Goal: Communication & Community: Answer question/provide support

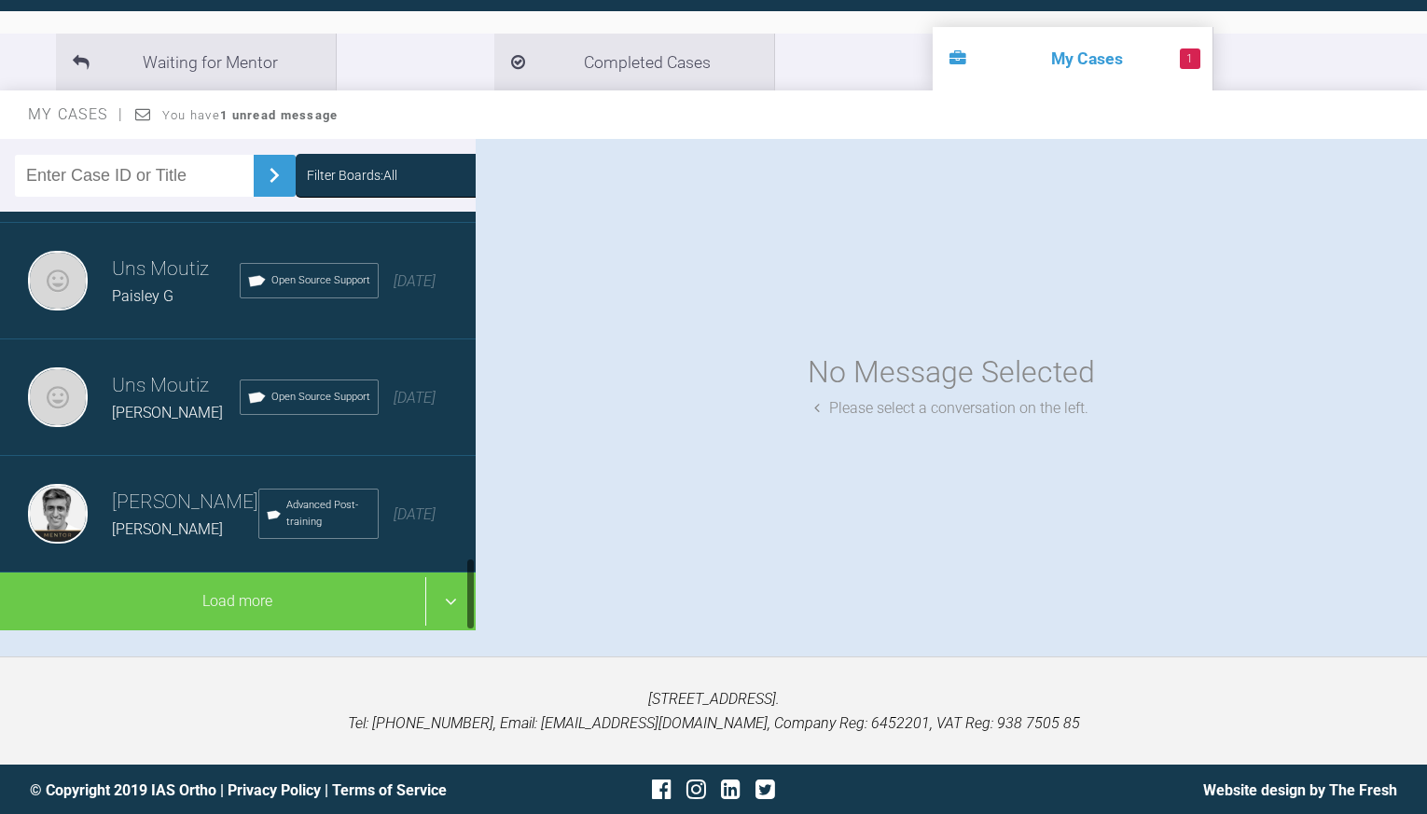
scroll to position [1970, 0]
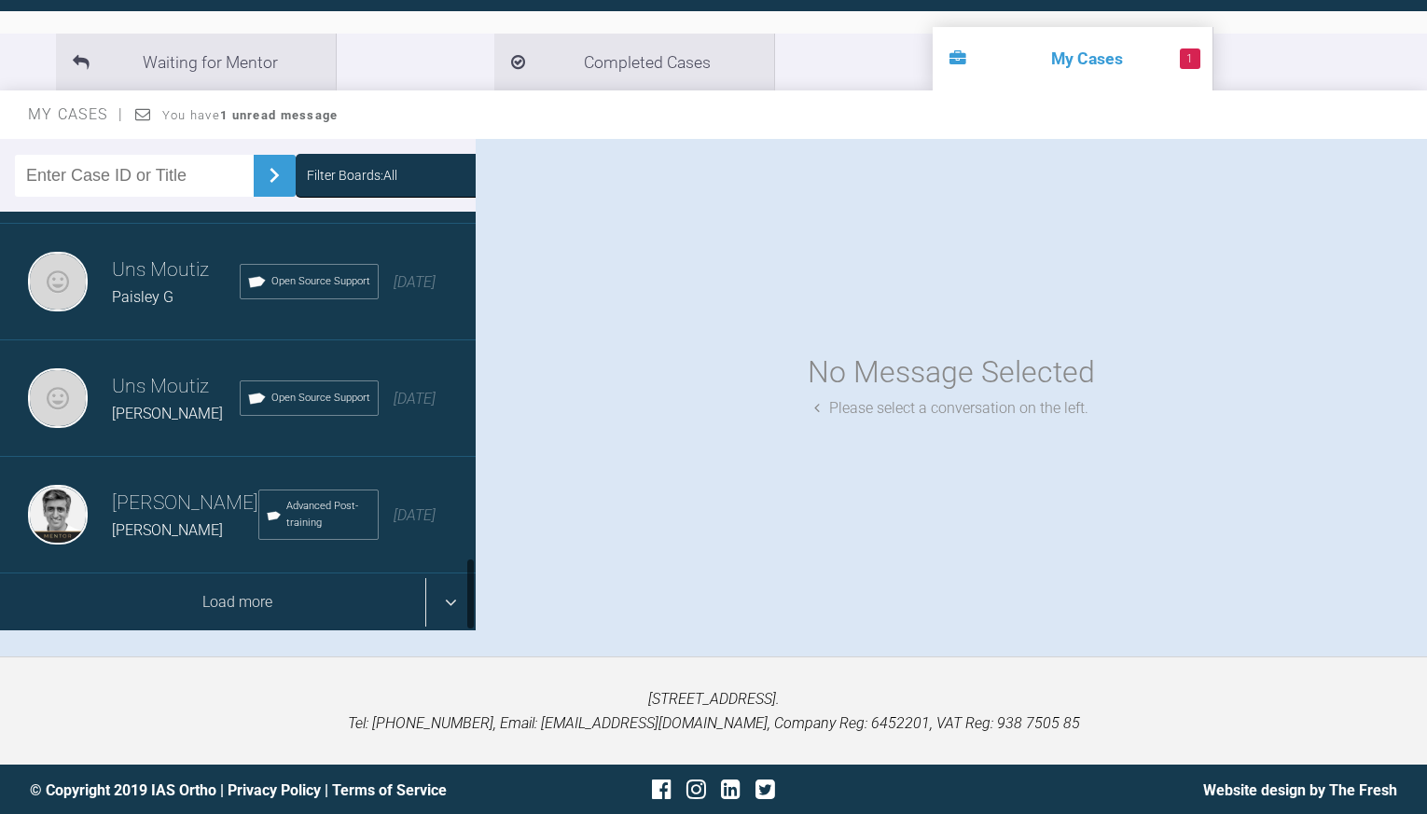
click at [456, 598] on div "Load more" at bounding box center [238, 603] width 476 height 58
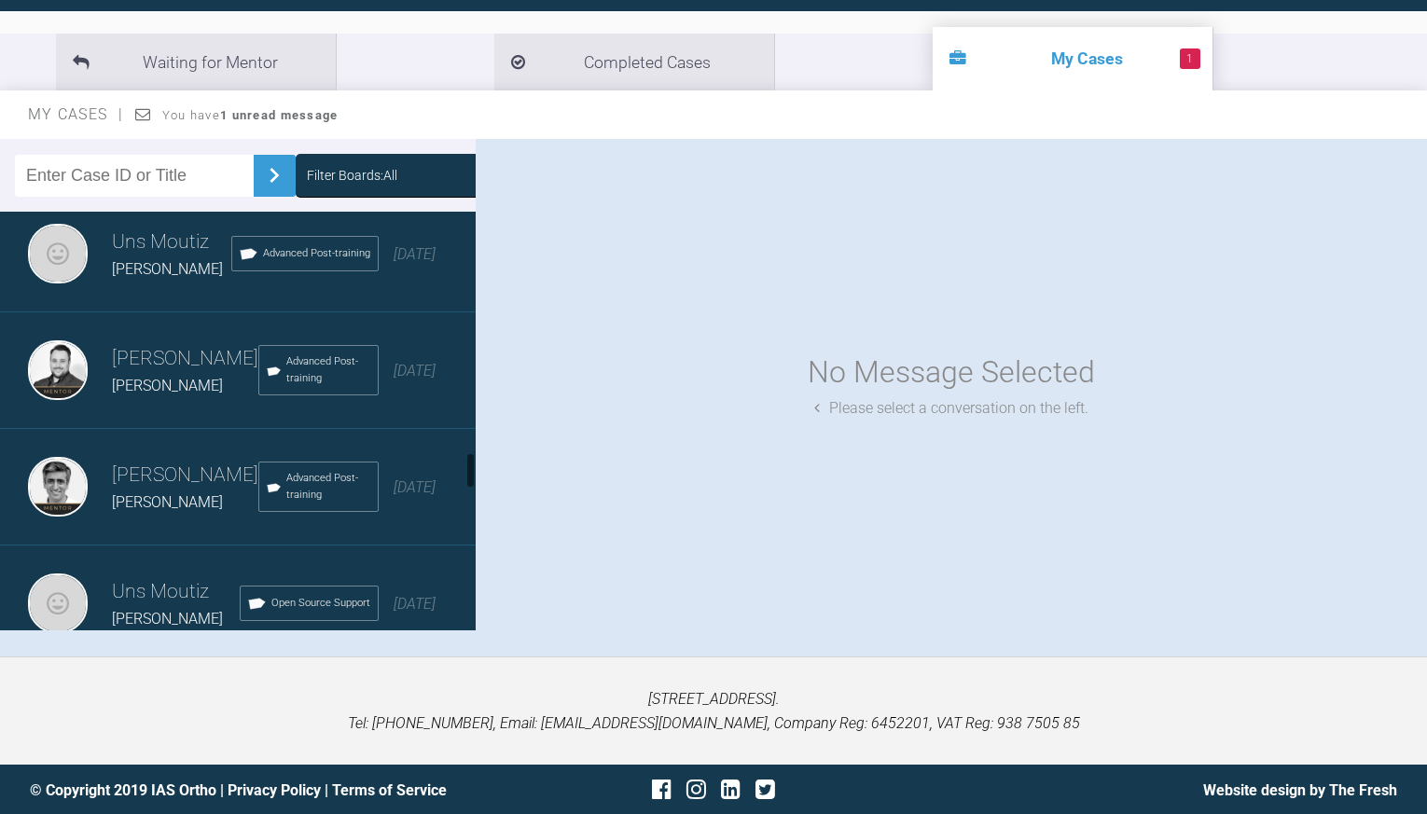
scroll to position [2681, 0]
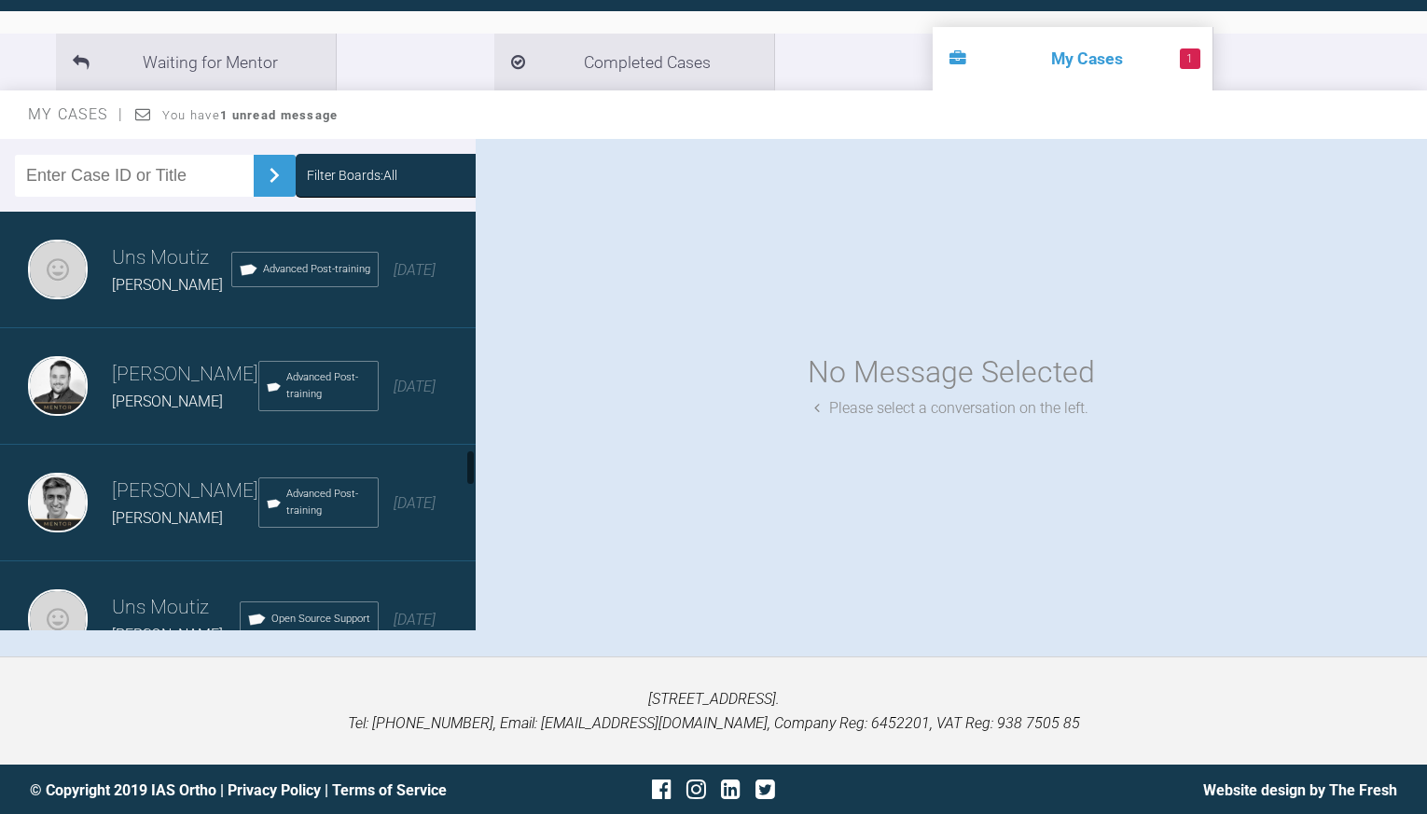
click at [186, 302] on div "Uns Moutiz [PERSON_NAME] Advanced Post-training [DATE]" at bounding box center [238, 270] width 476 height 117
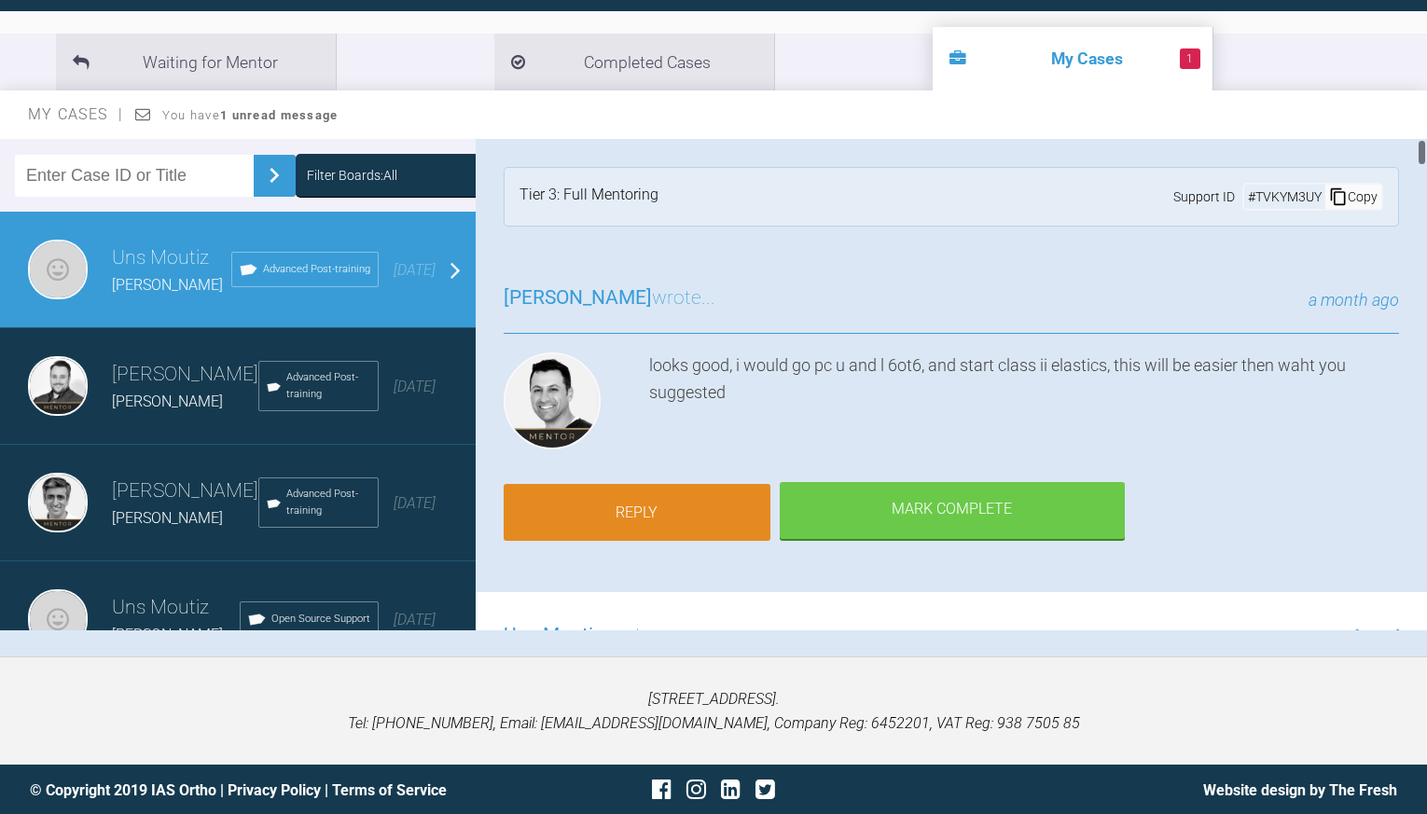
click at [678, 506] on link "Reply" at bounding box center [637, 513] width 267 height 58
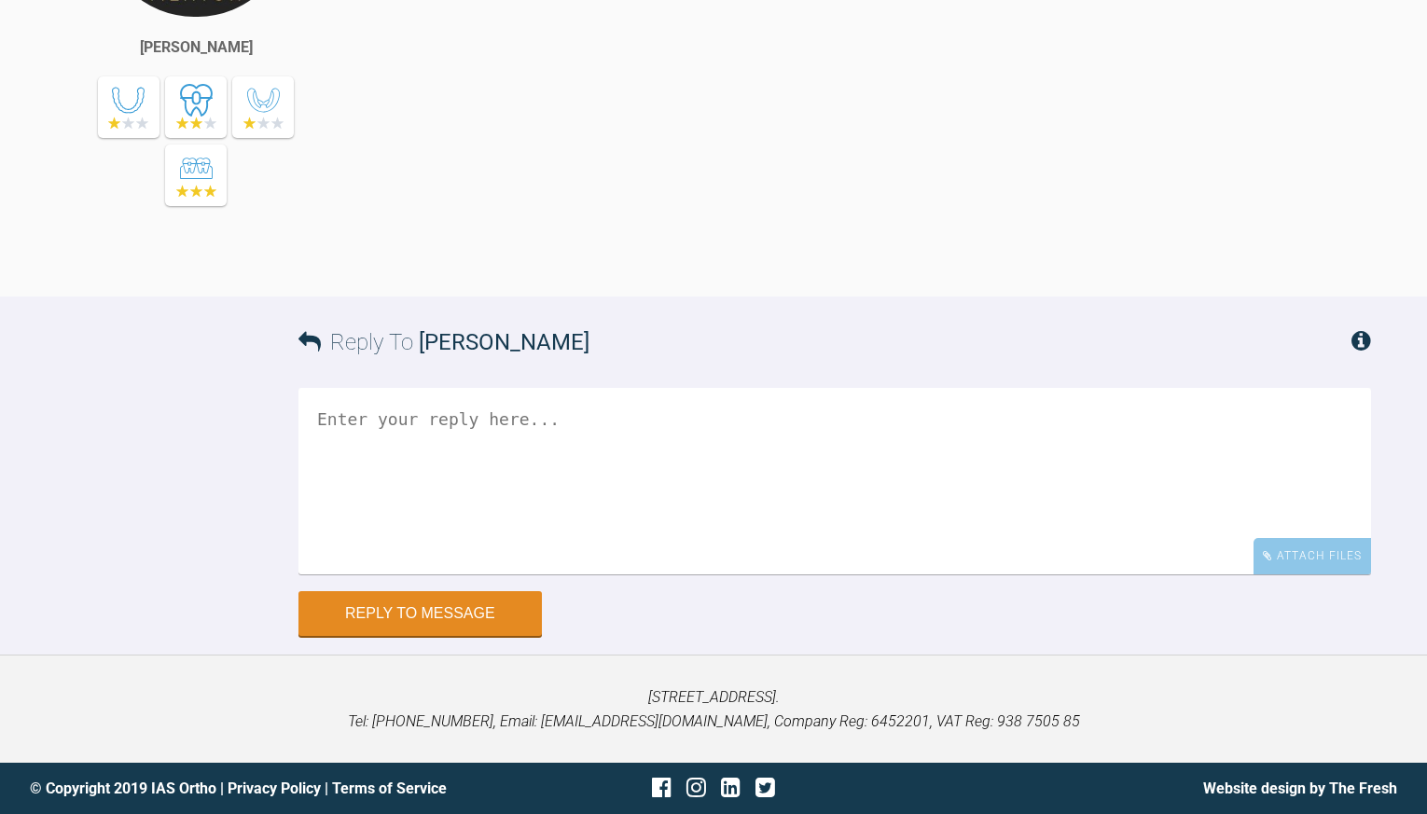
scroll to position [18714, 0]
click at [523, 463] on textarea at bounding box center [834, 481] width 1073 height 187
type textarea "m"
click at [316, 446] on textarea "mx 19x25 SS" at bounding box center [834, 481] width 1073 height 187
click at [434, 421] on textarea "mx 19x25 SS" at bounding box center [834, 481] width 1073 height 187
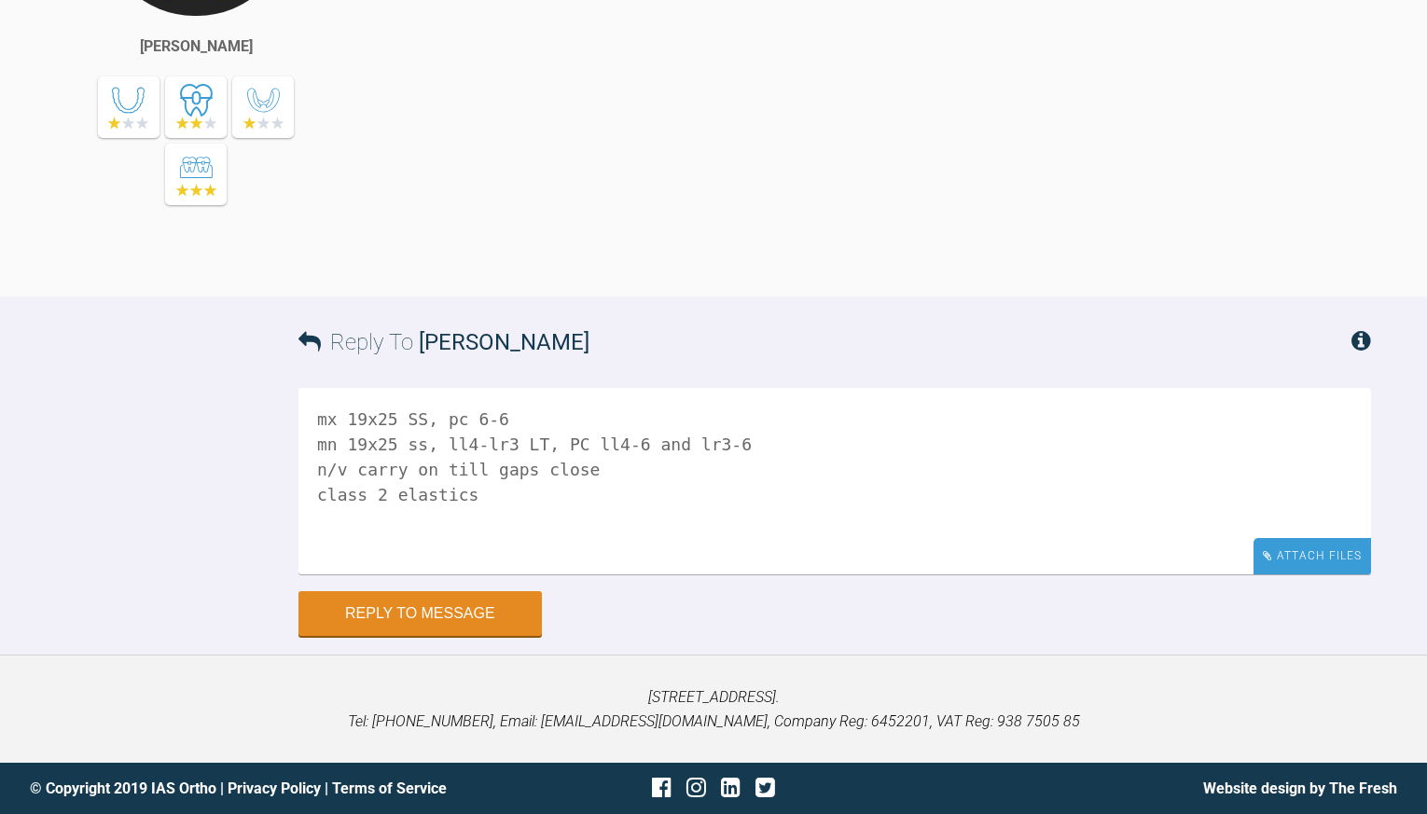
type textarea "mx 19x25 SS, pc 6-6 mn 19x25 ss, ll4-lr3 LT, PC ll4-6 and lr3-6 n/v carry on ti…"
click at [1279, 540] on div "Attach Files" at bounding box center [1313, 556] width 118 height 36
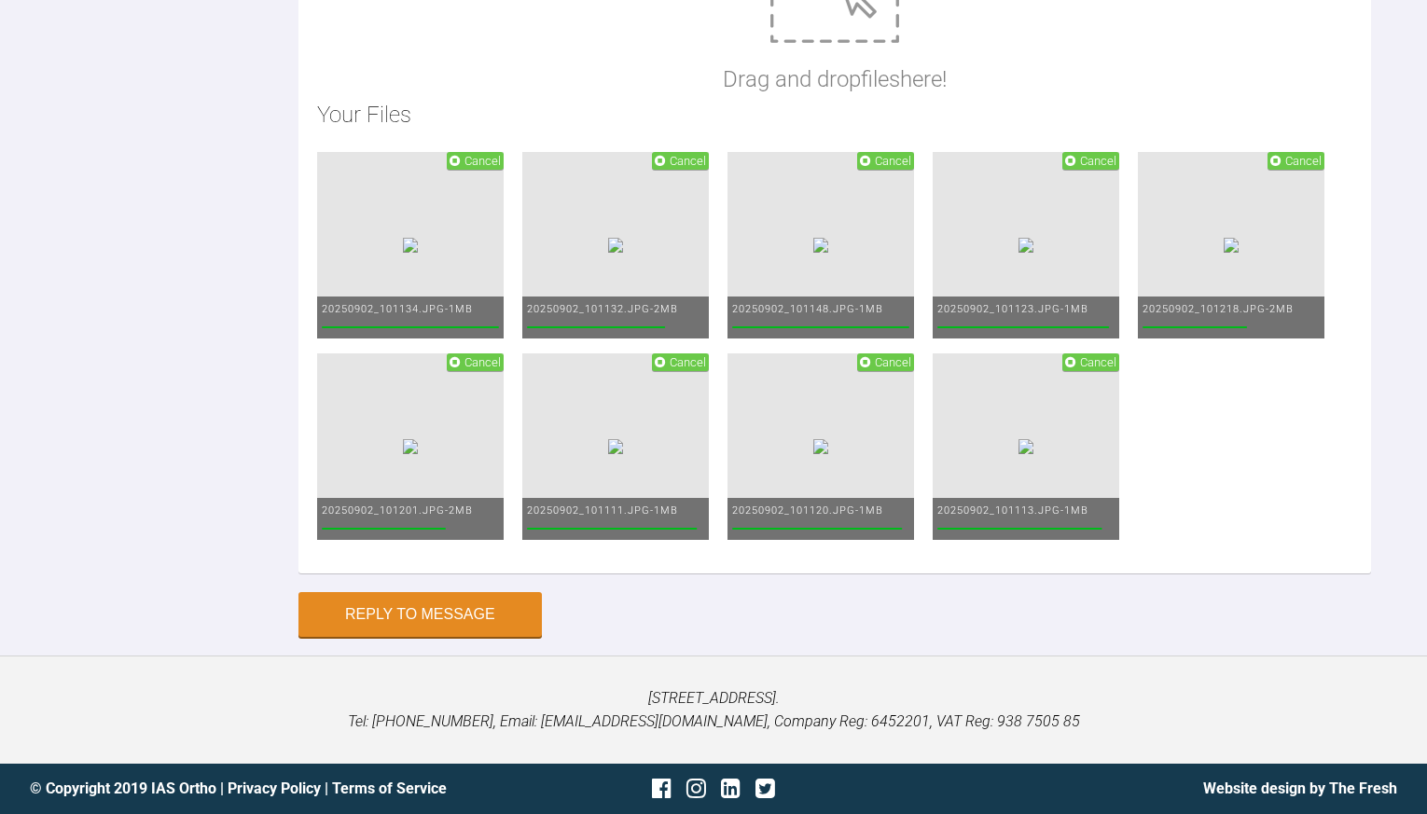
click at [127, 569] on div "Reply To [PERSON_NAME] mx 19x25 SS, pc 6-6 mn 19x25 ss, ll4-lr3 LT, PC ll4-6 an…" at bounding box center [713, 132] width 1427 height 1010
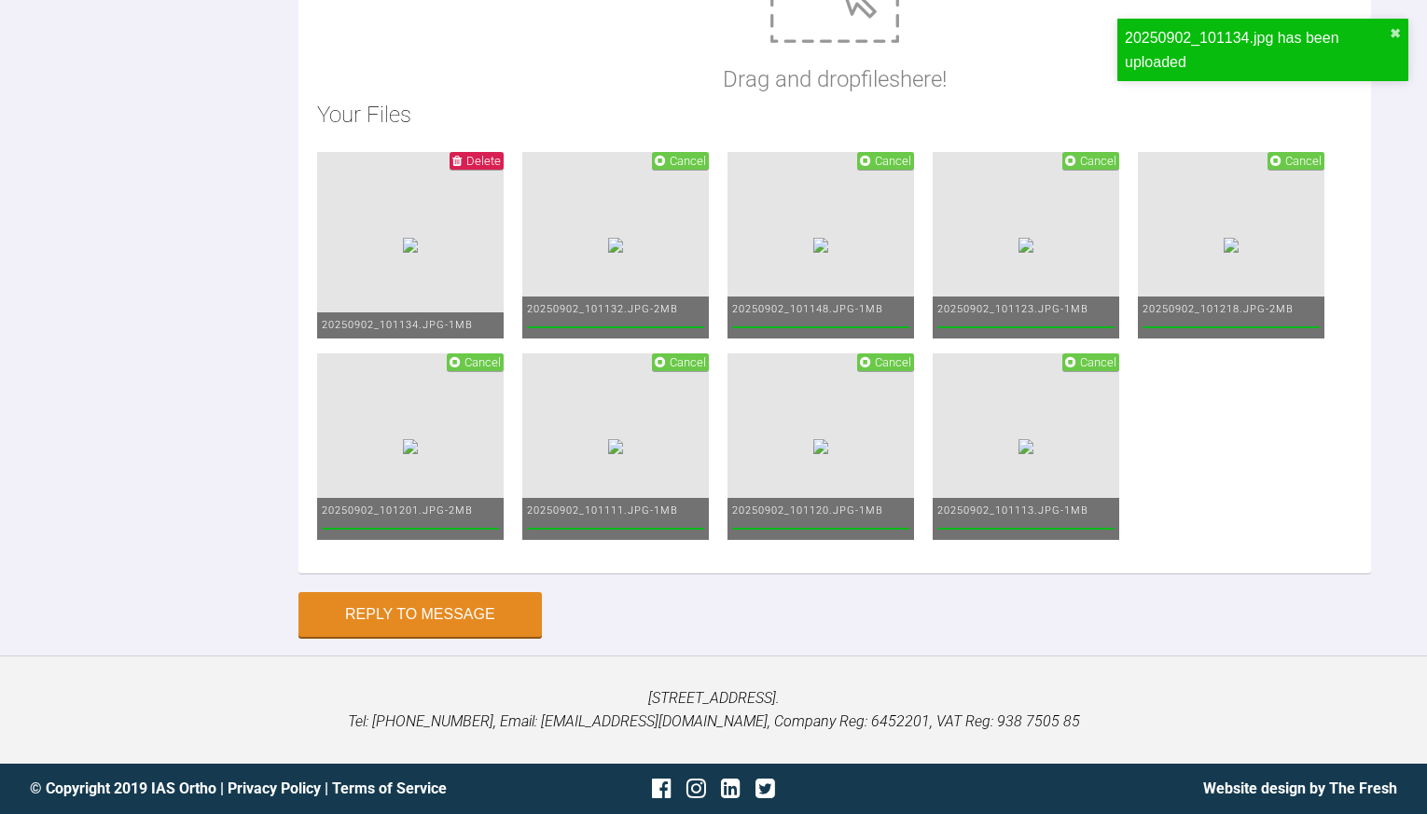
scroll to position [19352, 0]
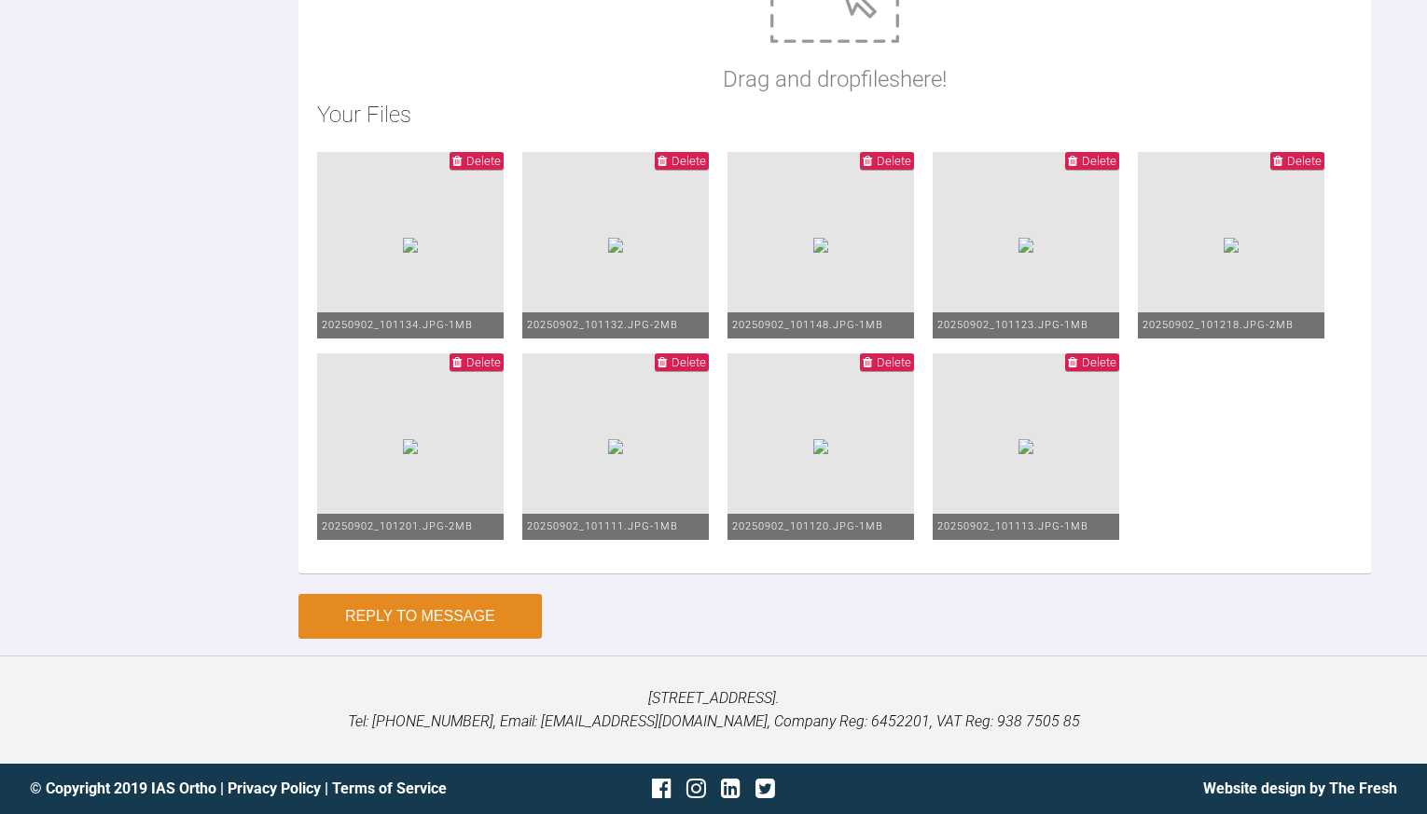
click at [371, 639] on button "Reply to Message" at bounding box center [419, 616] width 243 height 45
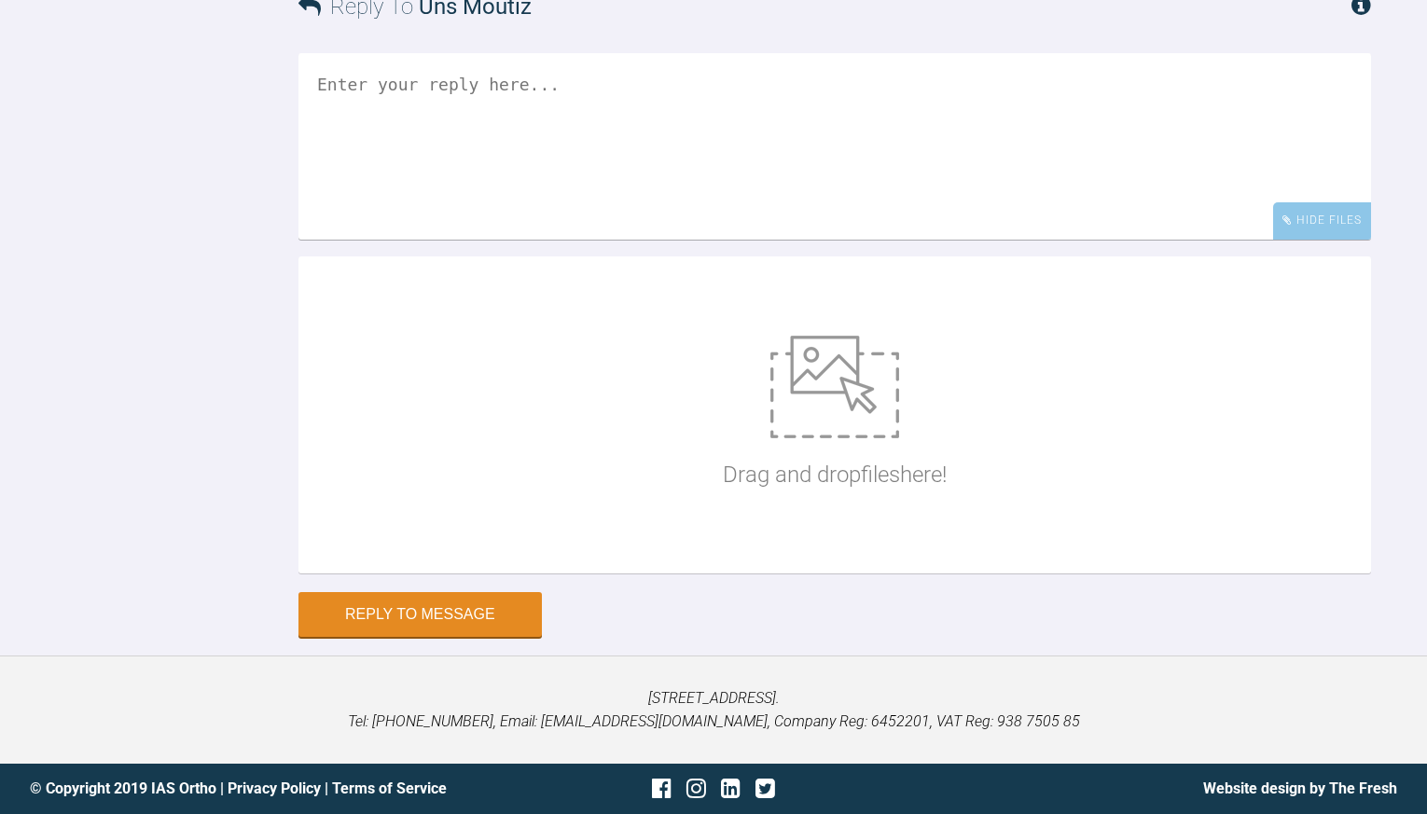
scroll to position [19204, 0]
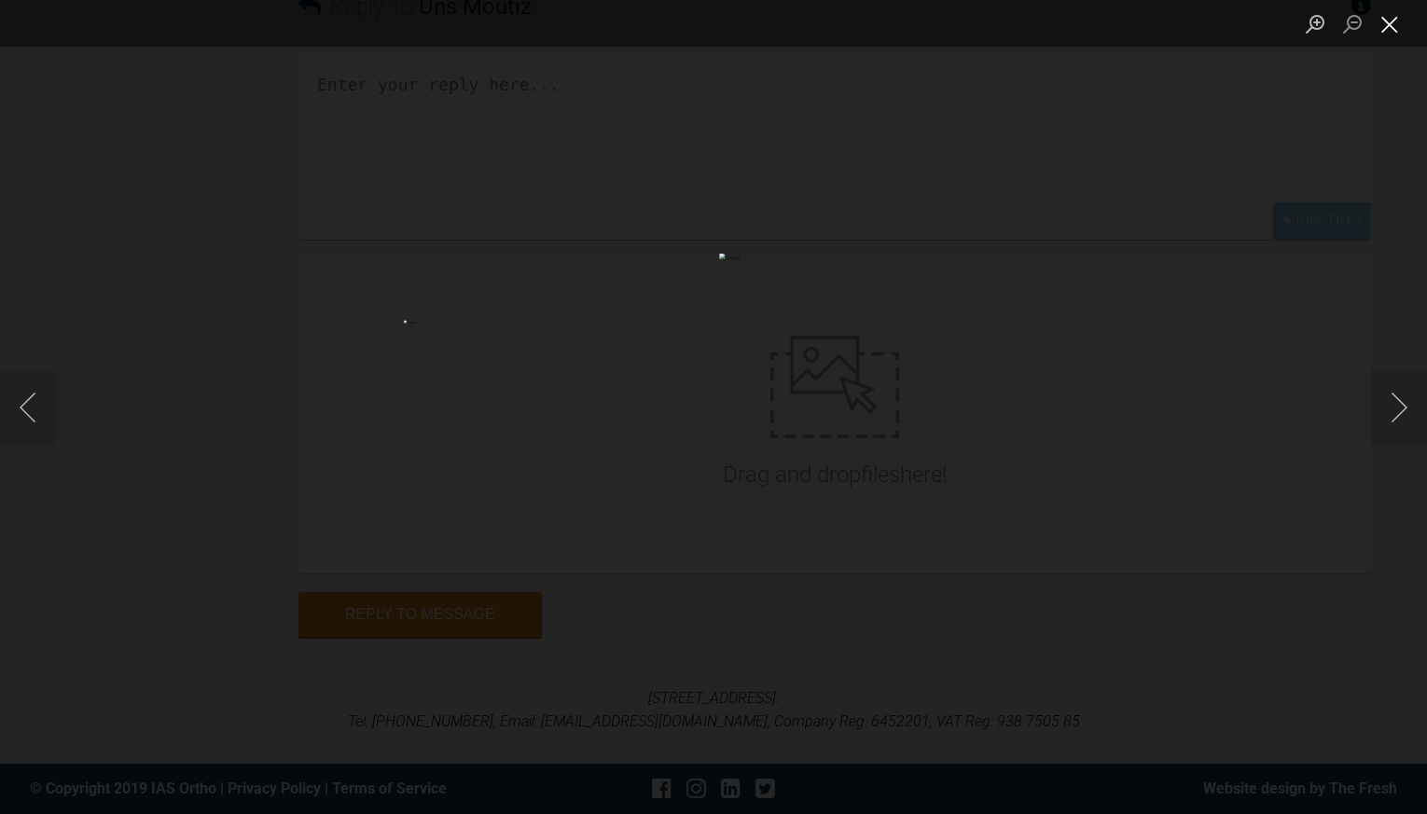
click at [1391, 24] on button "Close lightbox" at bounding box center [1389, 23] width 37 height 33
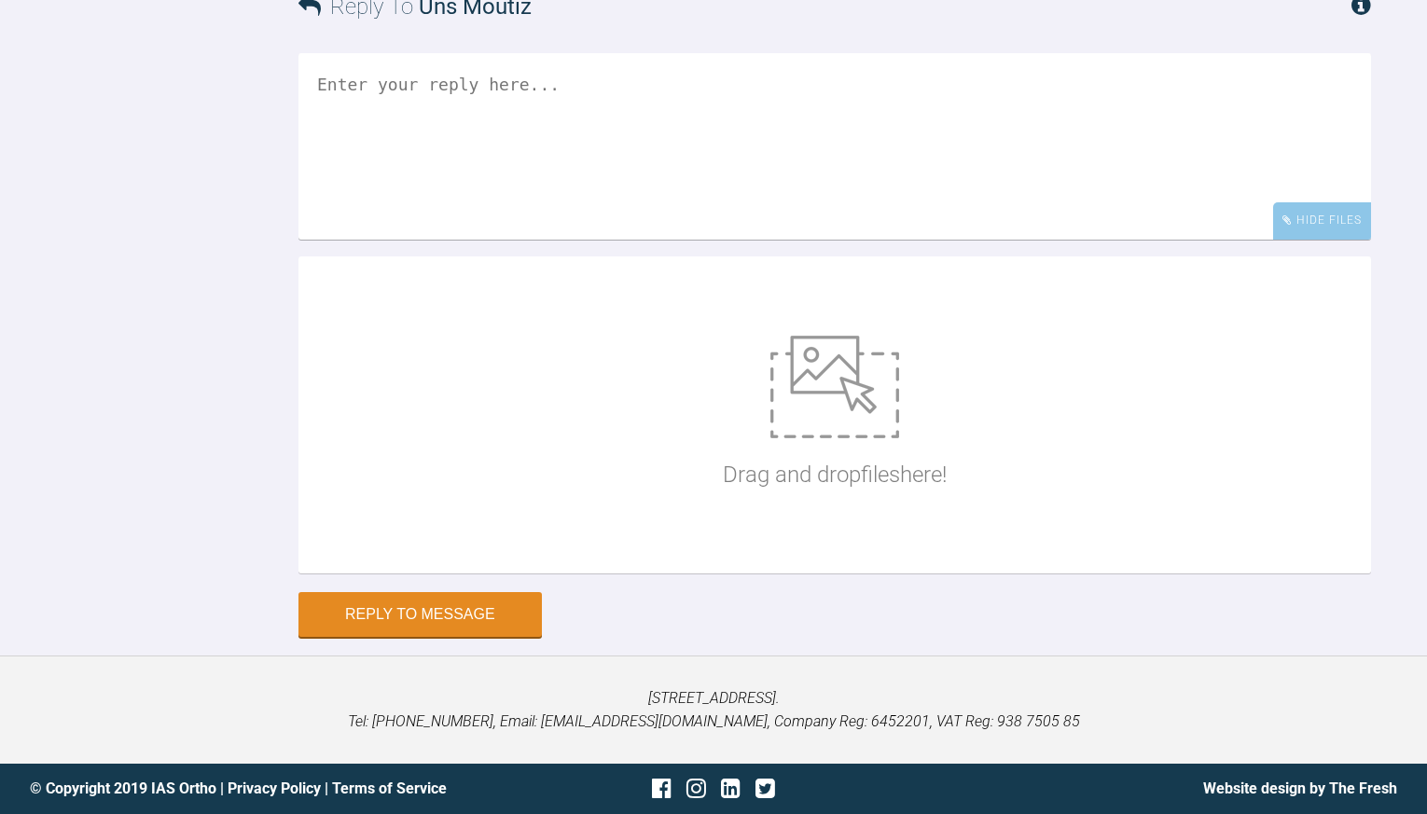
scroll to position [18617, 0]
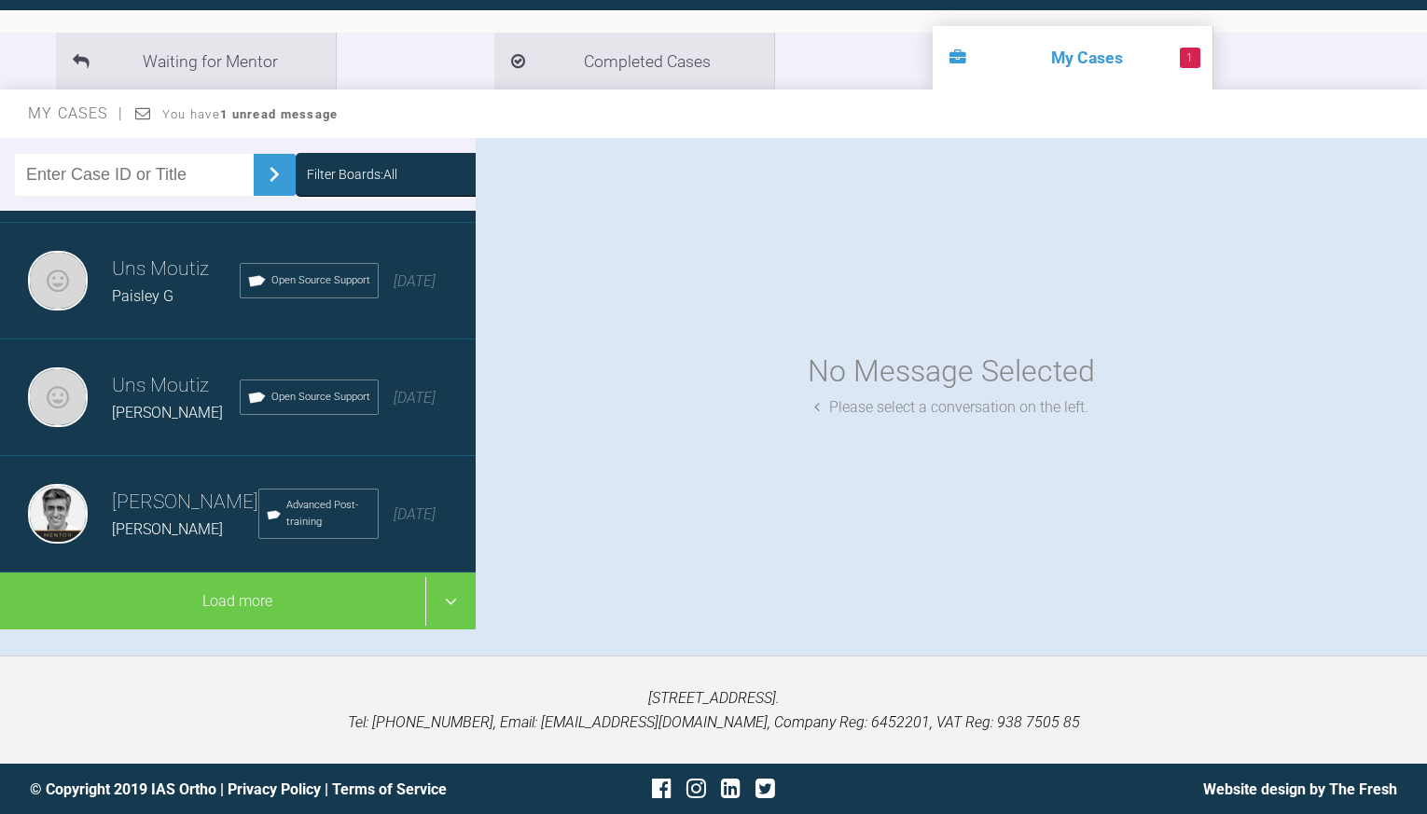
scroll to position [192, 0]
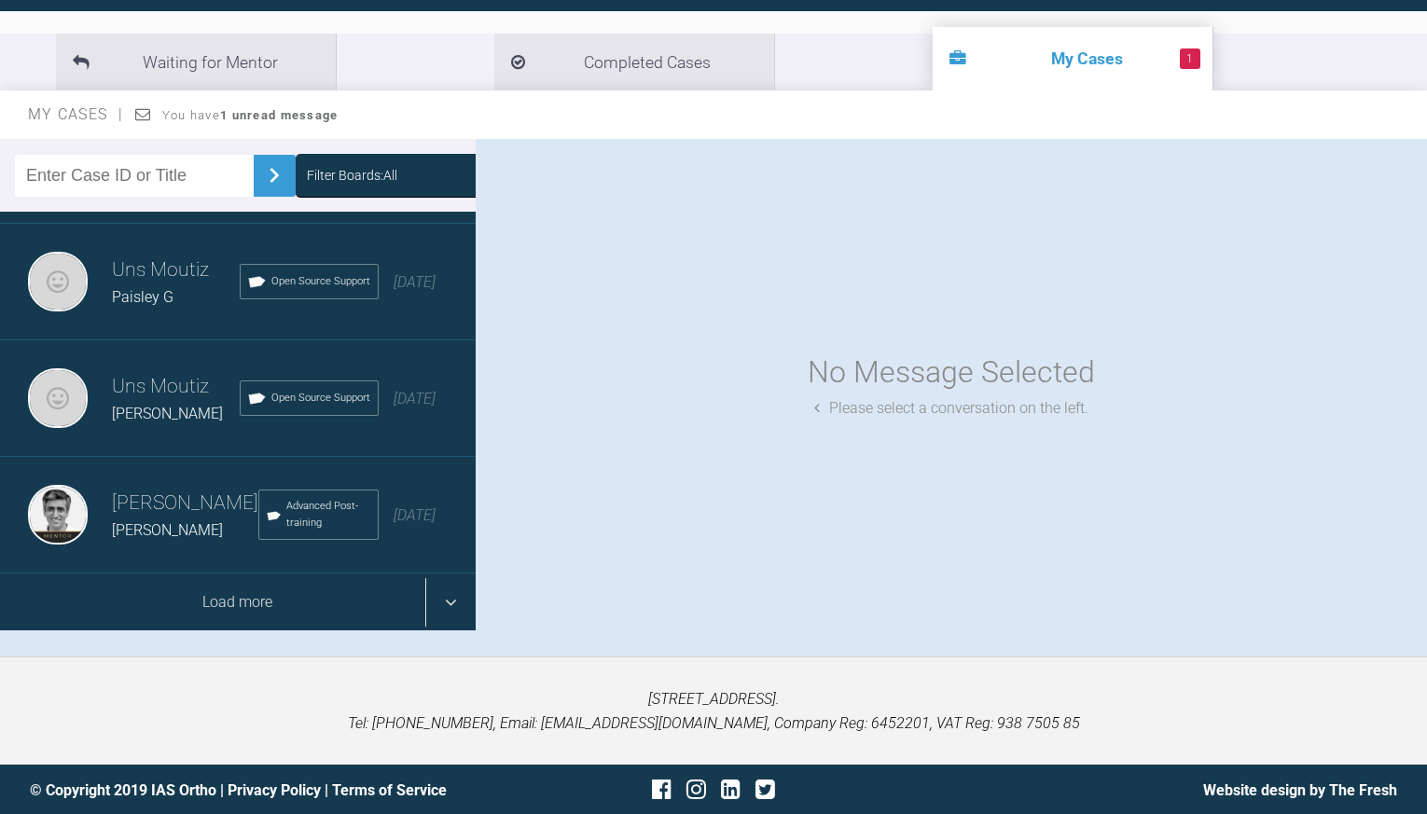
click at [450, 596] on div "Load more" at bounding box center [238, 603] width 476 height 58
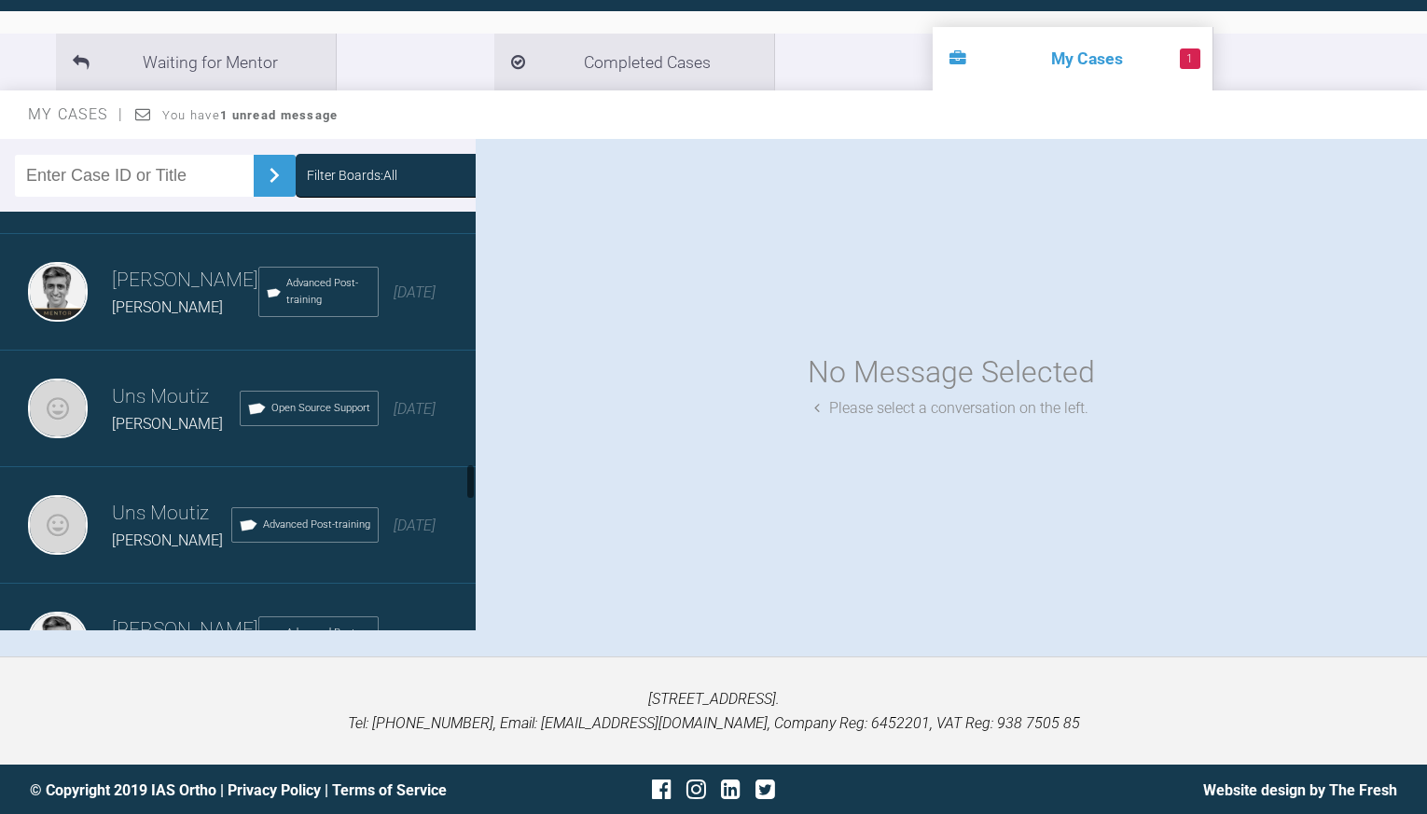
scroll to position [2989, 0]
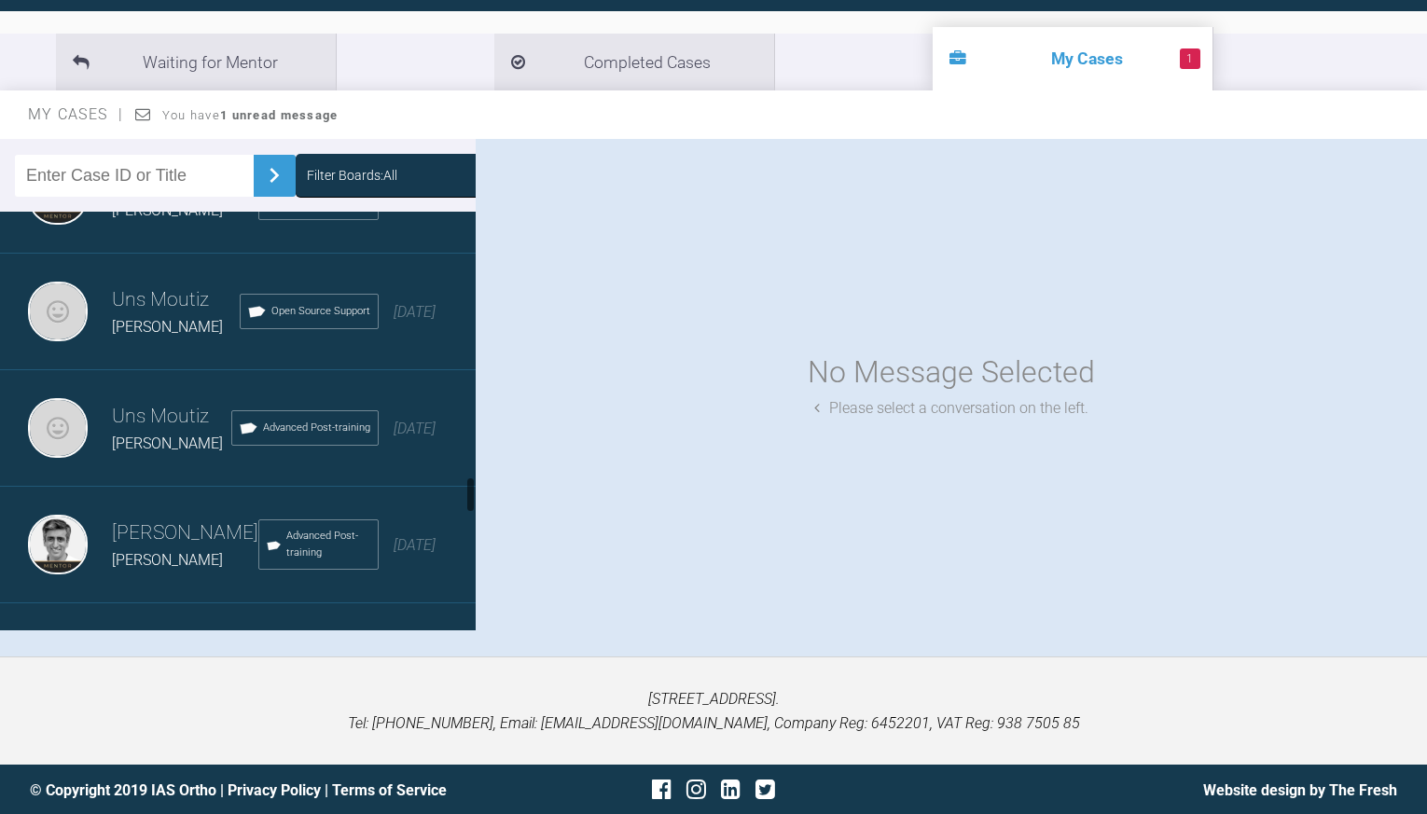
click at [141, 331] on span "[PERSON_NAME]" at bounding box center [167, 327] width 111 height 18
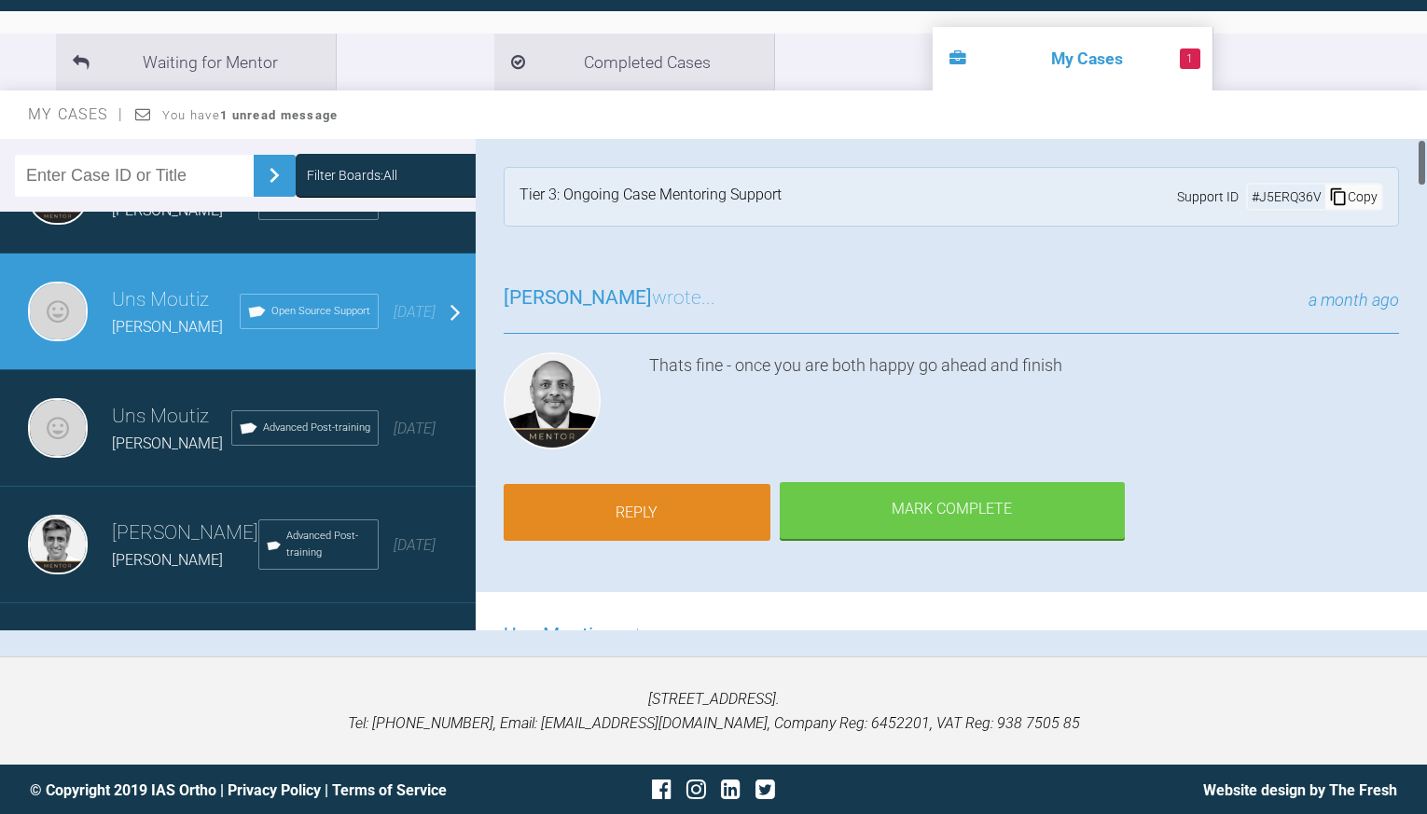
click at [644, 515] on link "Reply" at bounding box center [637, 513] width 267 height 58
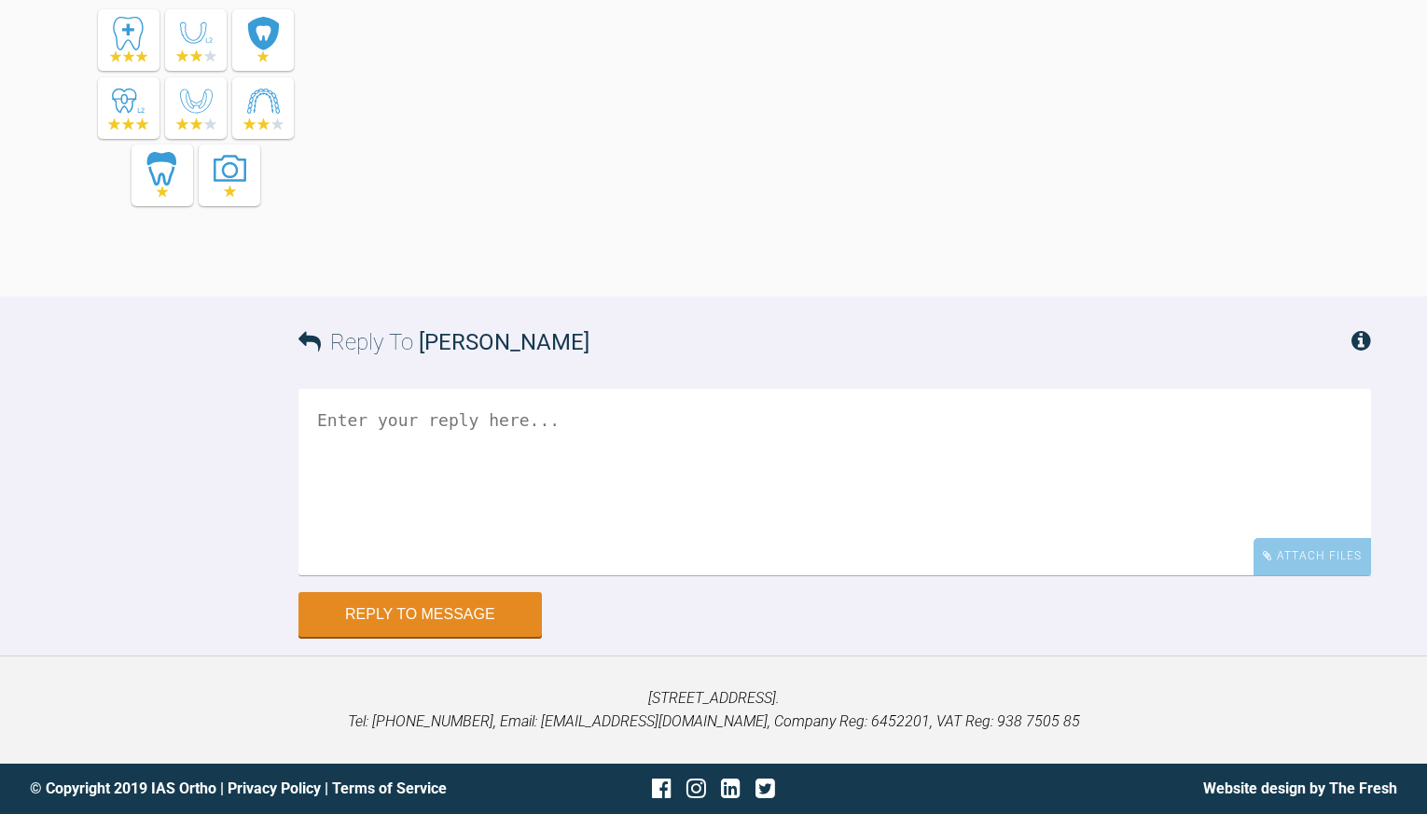
scroll to position [10246, 0]
click at [506, 452] on textarea at bounding box center [834, 482] width 1073 height 187
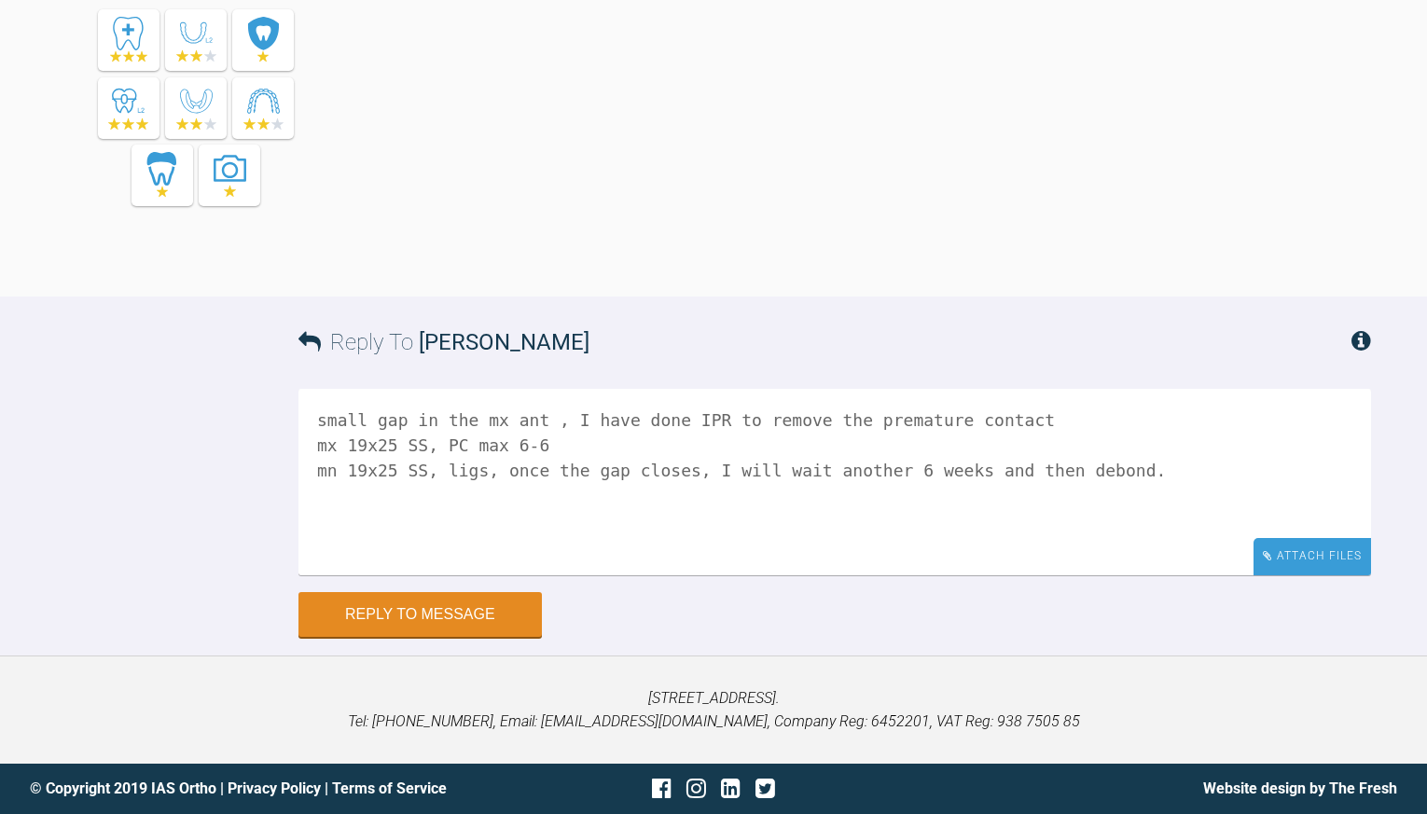
type textarea "small gap in the mx ant , I have done IPR to remove the premature contact mx 19…"
click at [1307, 556] on div "Attach Files" at bounding box center [1313, 556] width 118 height 36
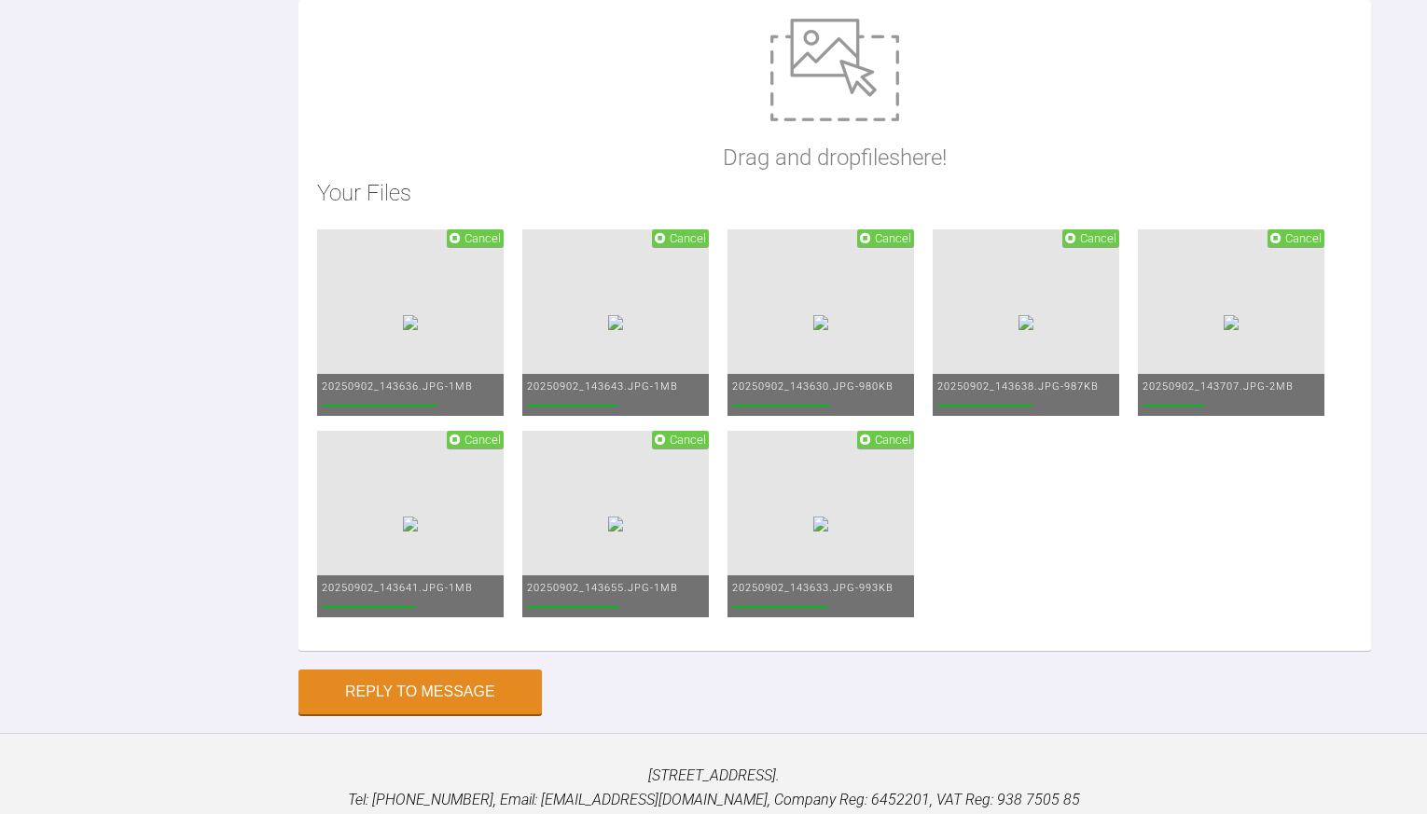
click at [86, 670] on div "Reply To [PERSON_NAME] small gap in the mx ant , I have done IPR to remove the …" at bounding box center [713, 209] width 1427 height 1010
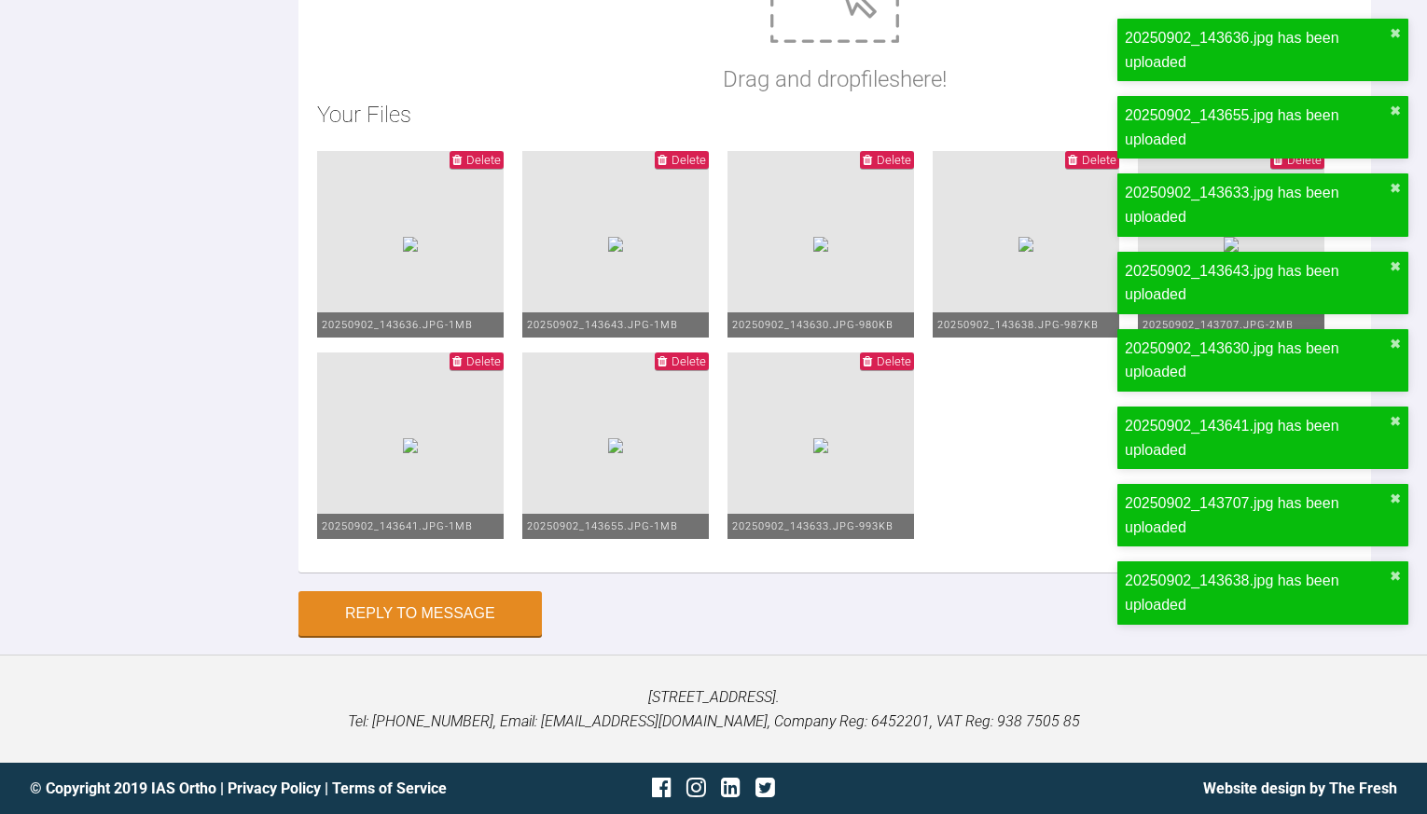
scroll to position [10764, 0]
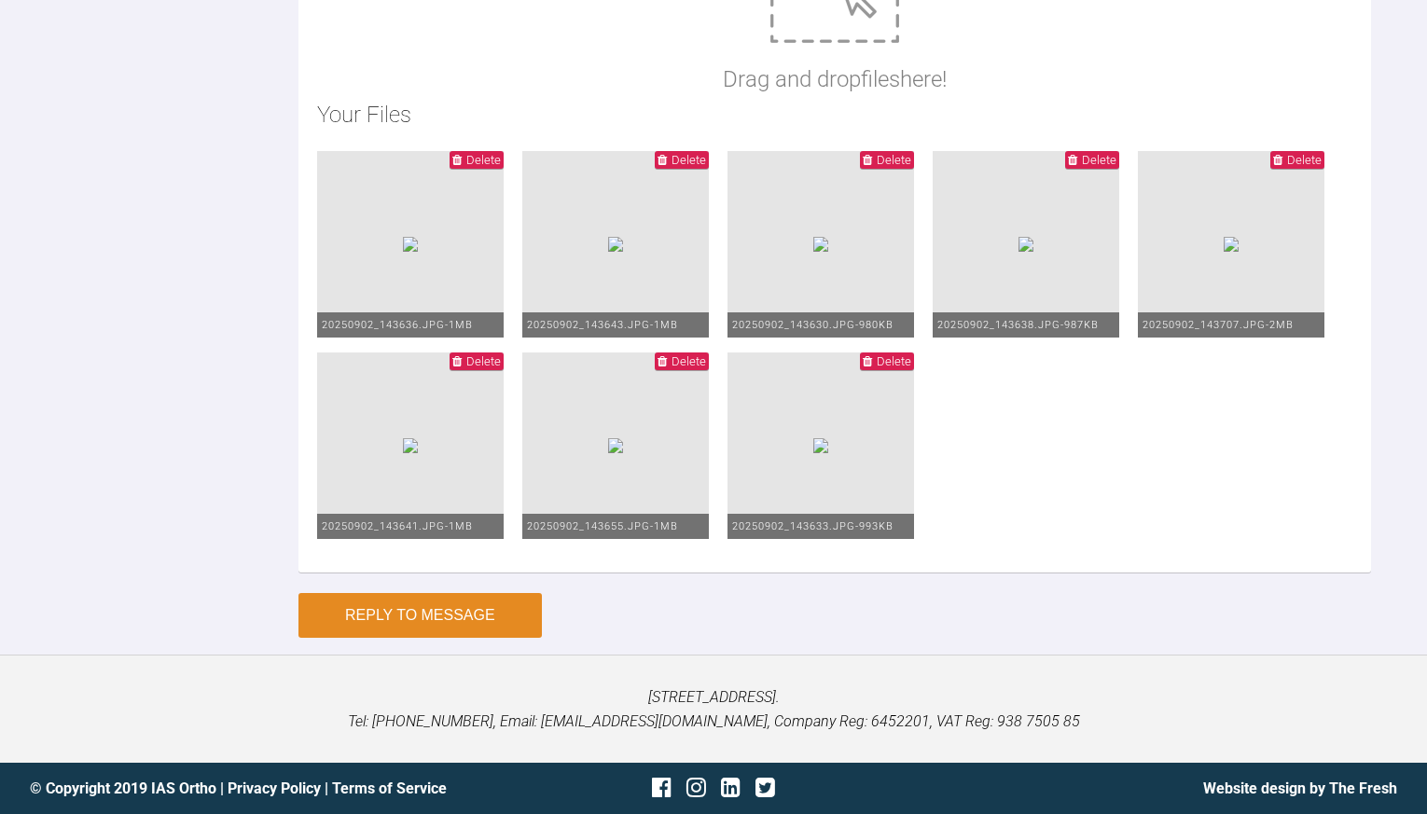
click at [390, 638] on button "Reply to Message" at bounding box center [419, 615] width 243 height 45
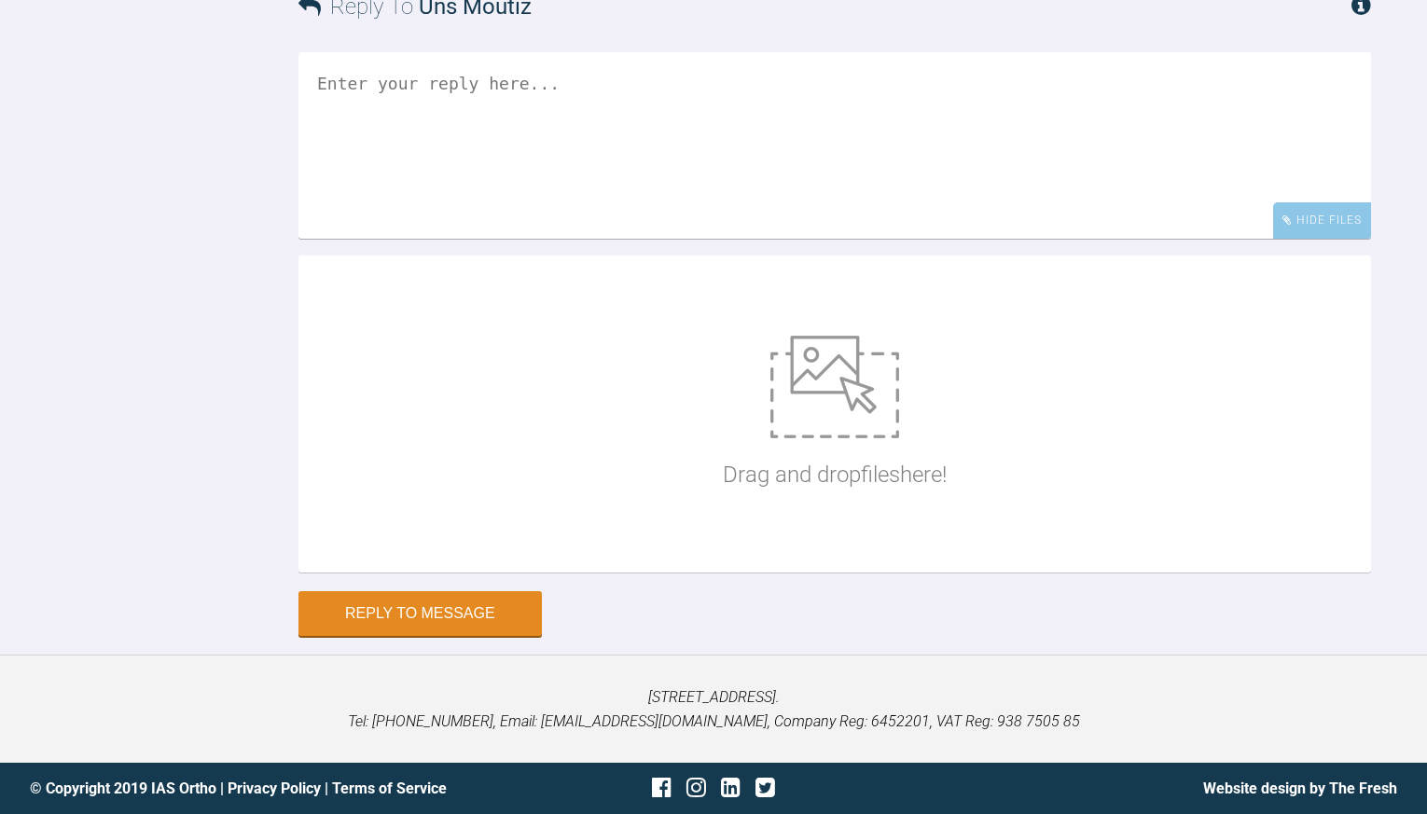
scroll to position [10182, 0]
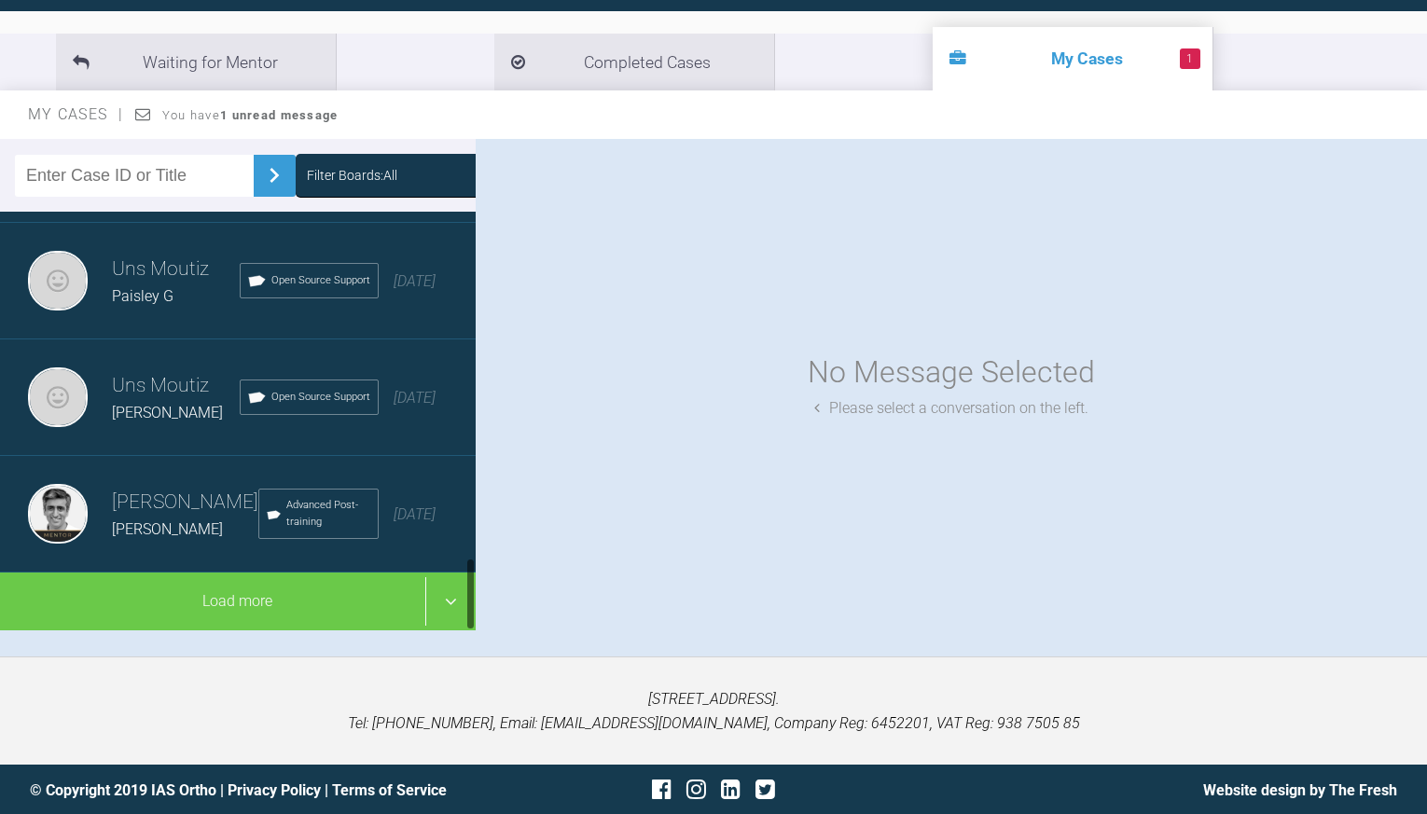
scroll to position [1970, 0]
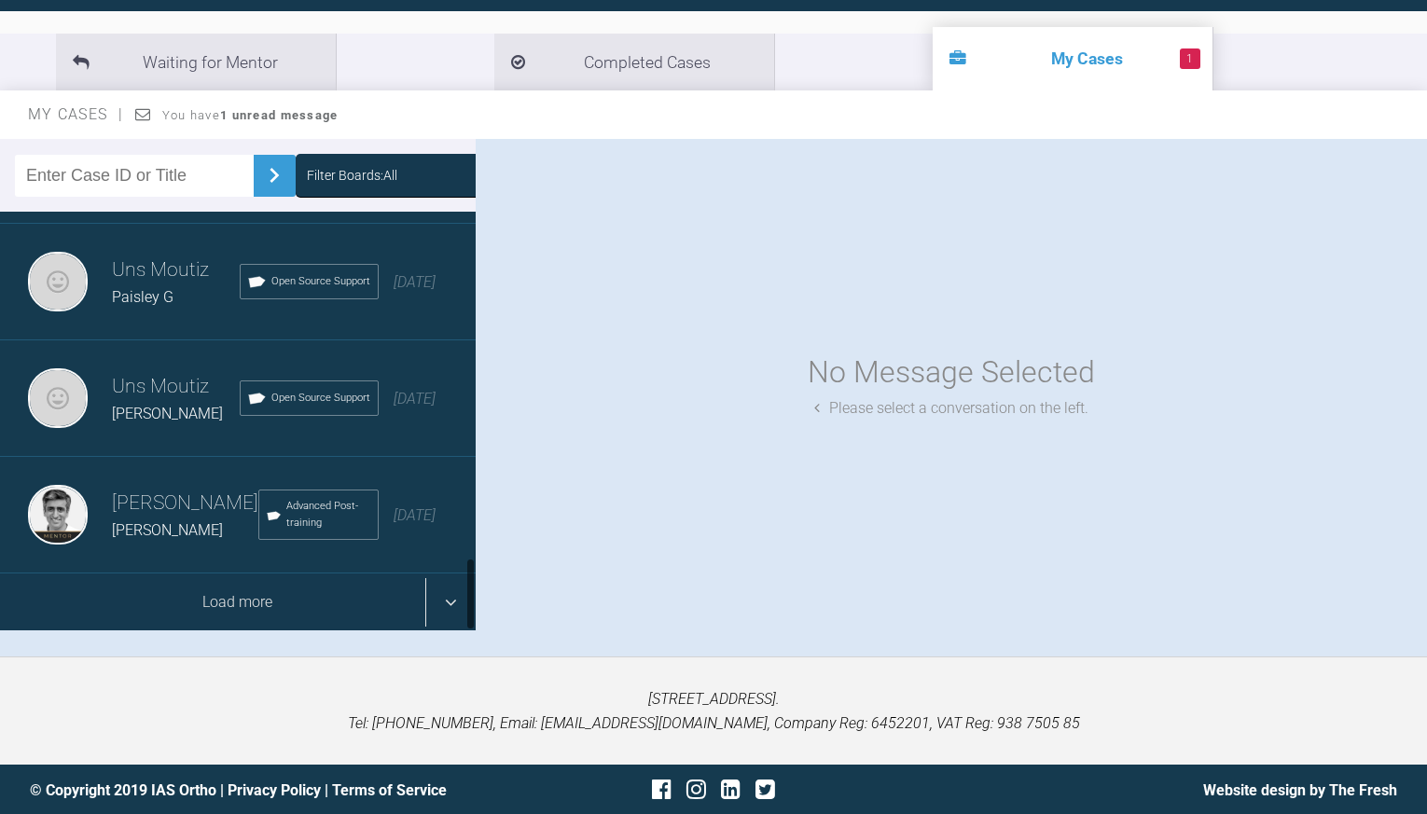
click at [450, 595] on div "Load more" at bounding box center [238, 603] width 476 height 58
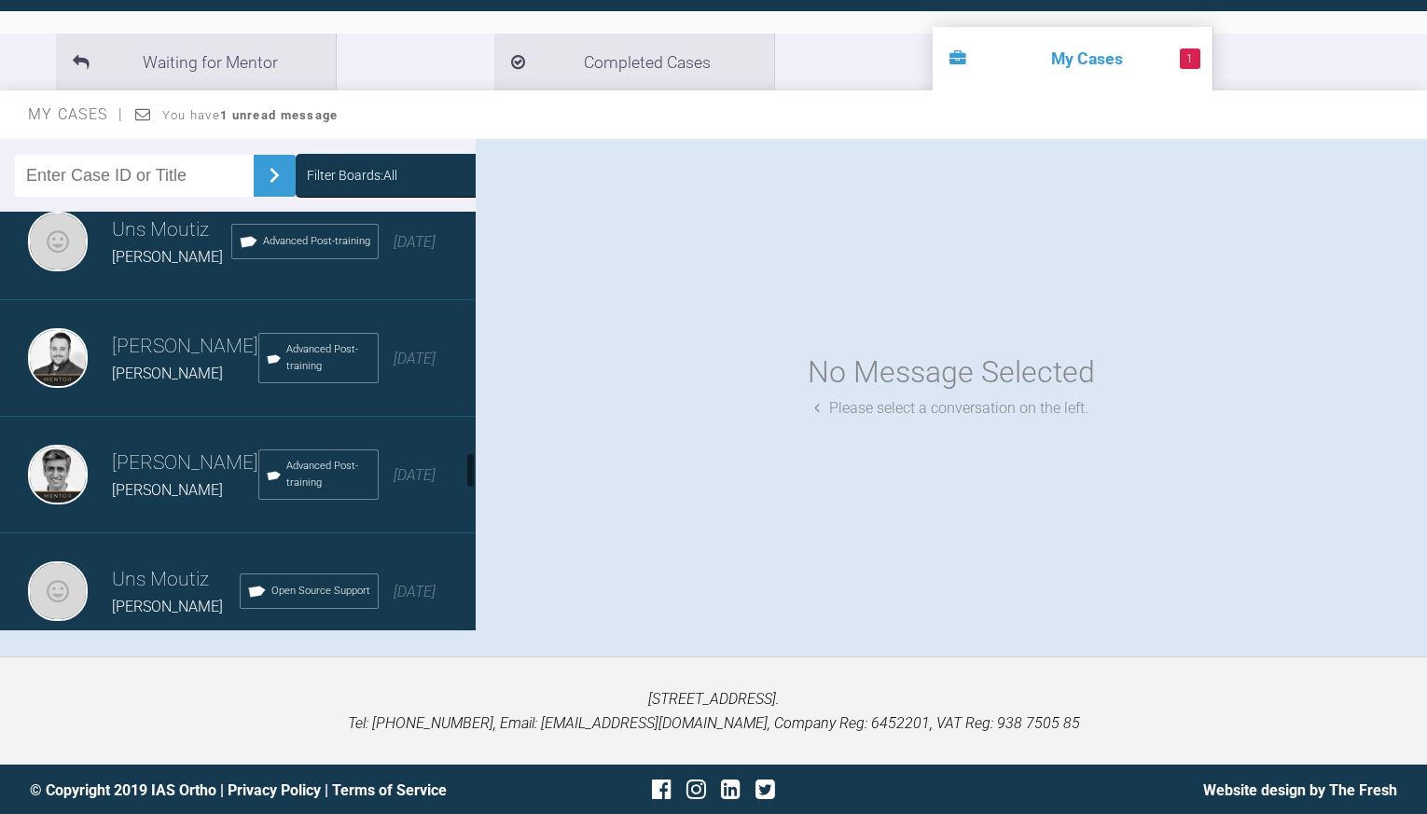
scroll to position [2708, 0]
click at [192, 280] on div "Uns Moutiz [PERSON_NAME] Advanced Post-training [DATE]" at bounding box center [238, 244] width 476 height 117
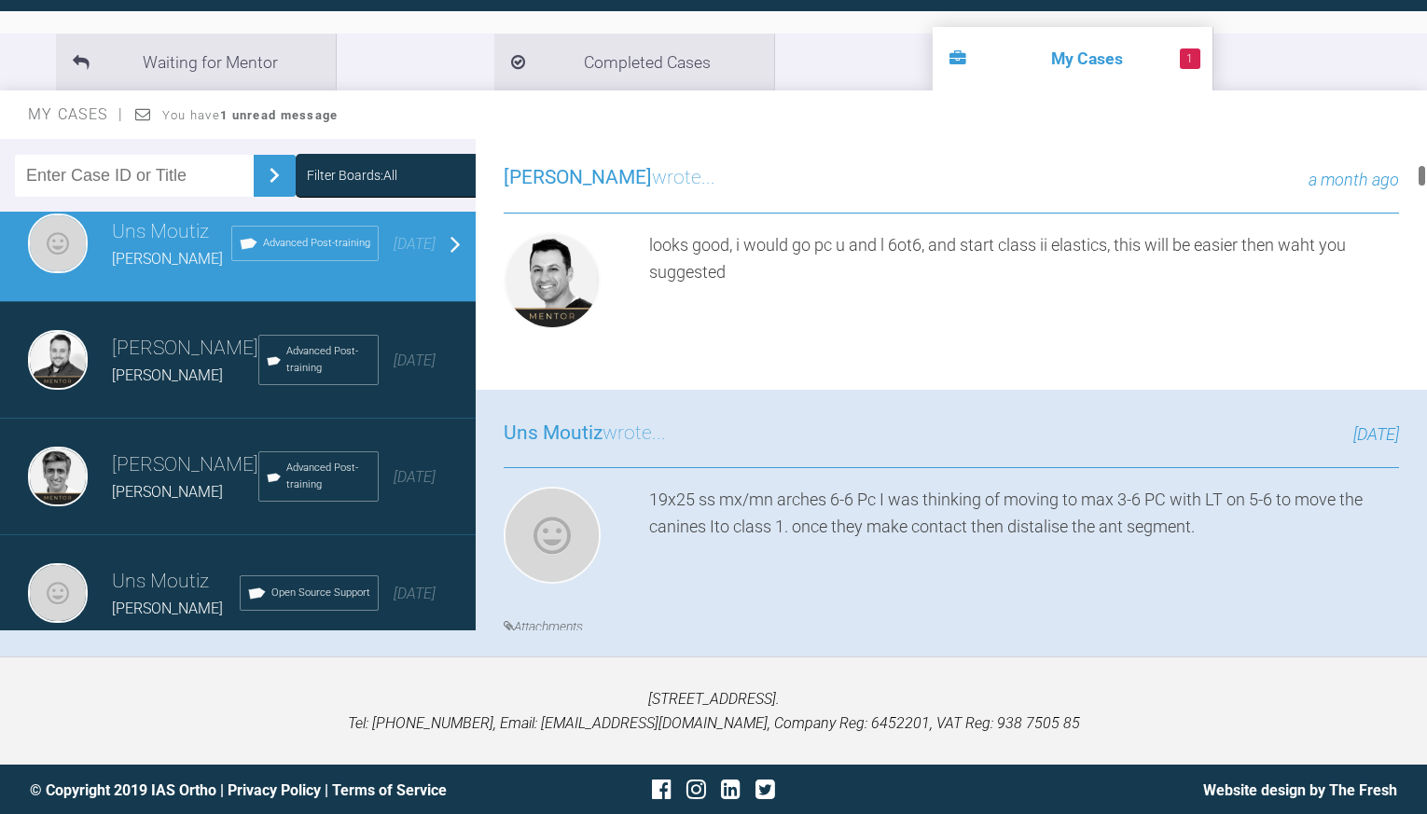
scroll to position [635, 0]
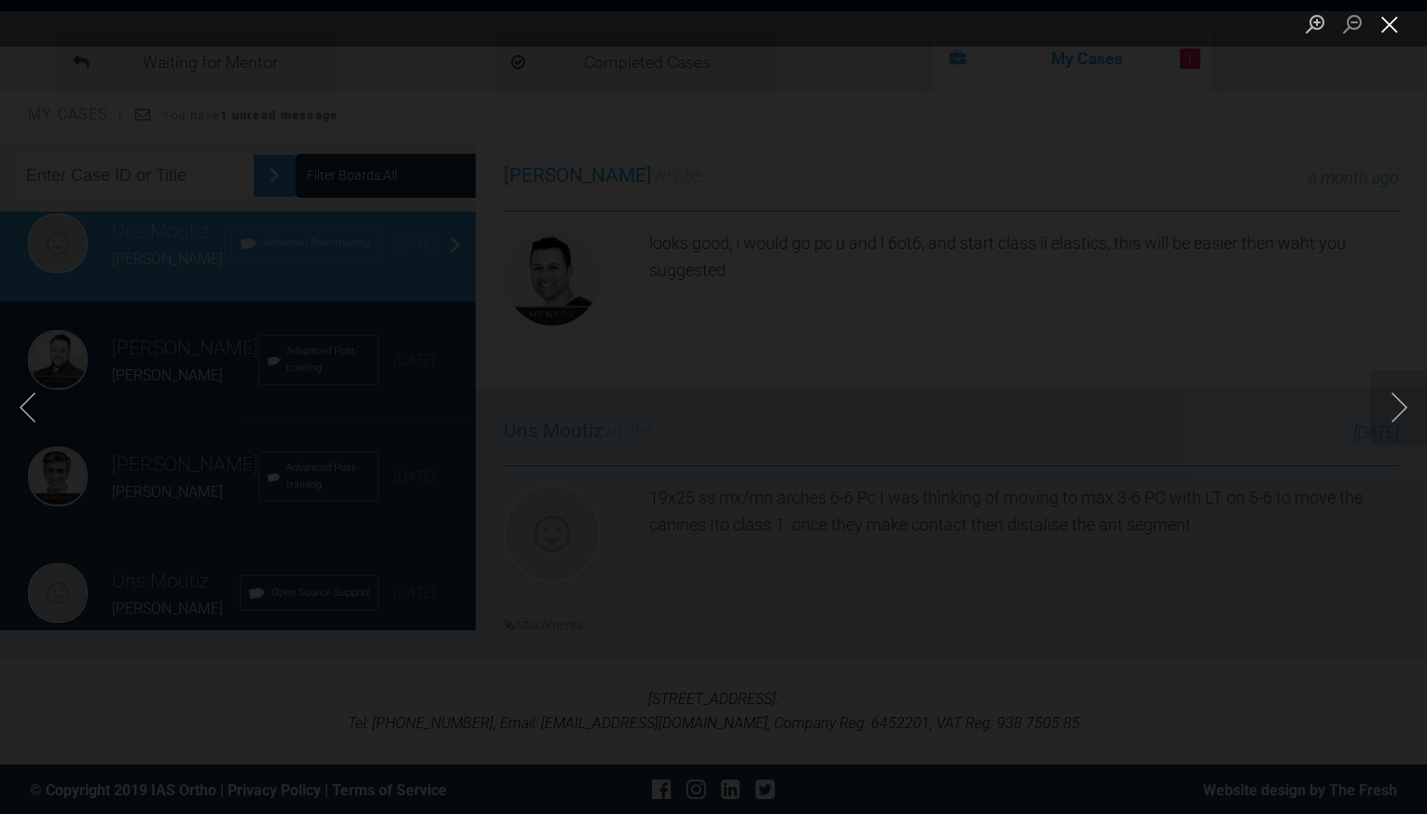
click at [1396, 28] on button "Close lightbox" at bounding box center [1389, 23] width 37 height 33
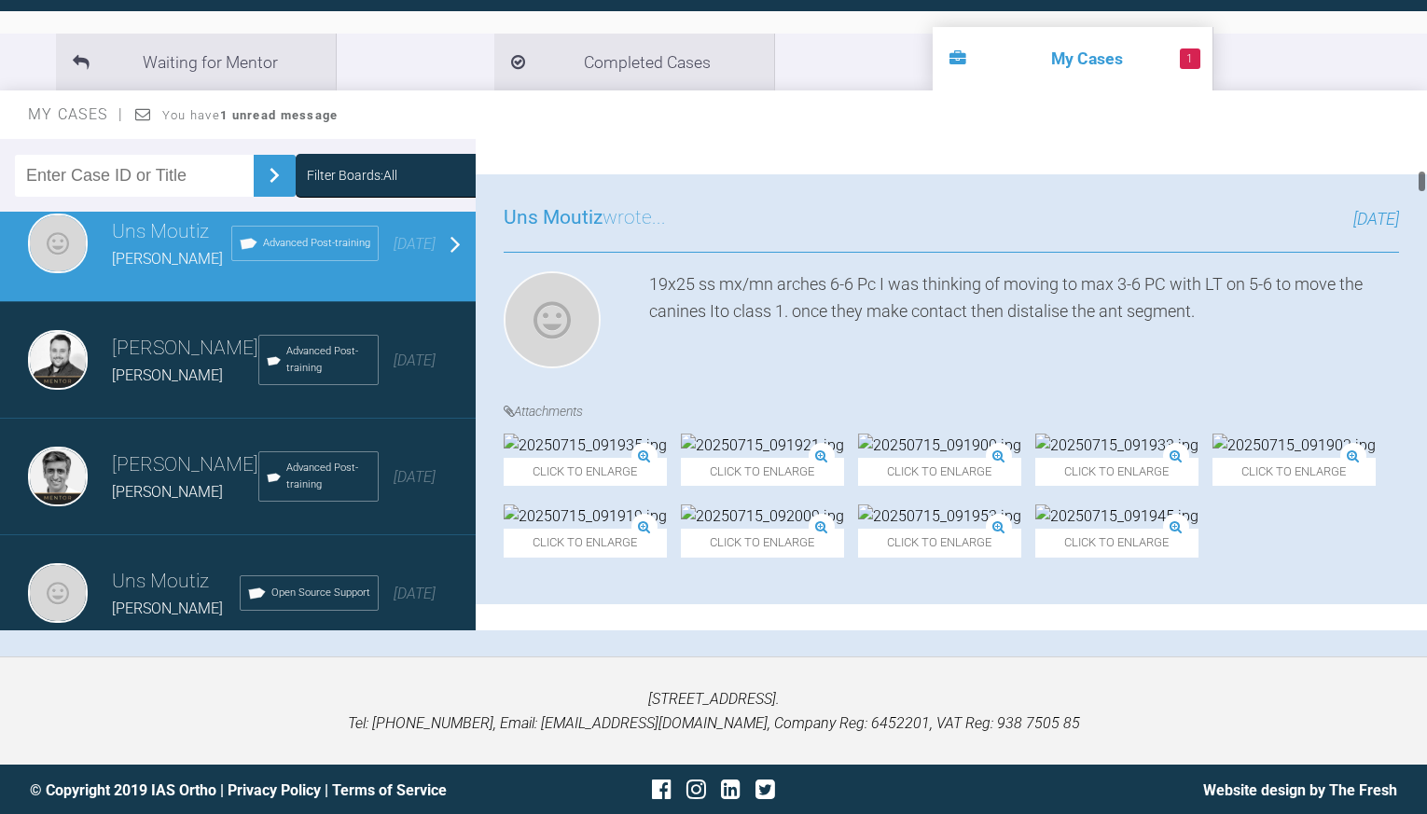
scroll to position [909, 0]
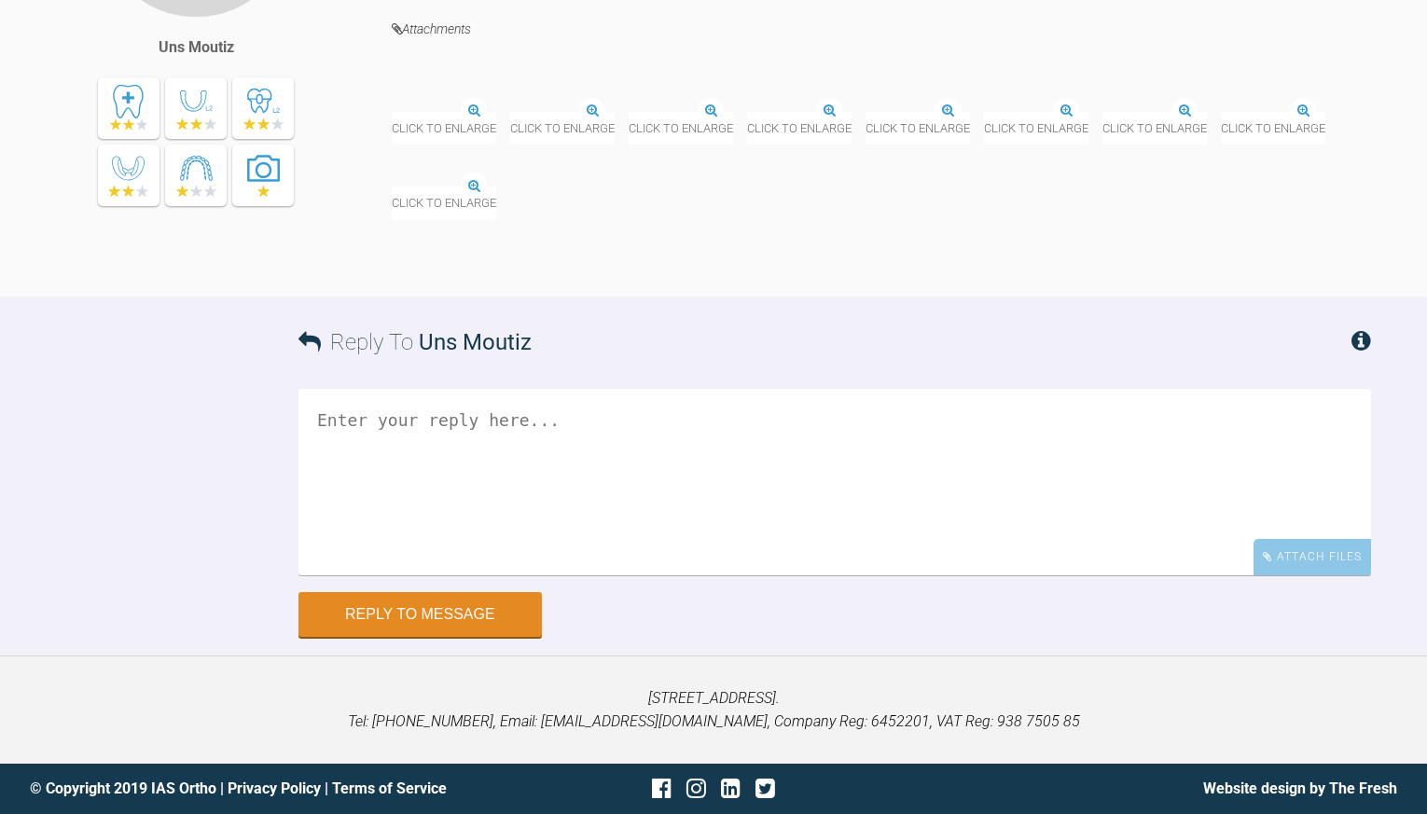
scroll to position [19797, 0]
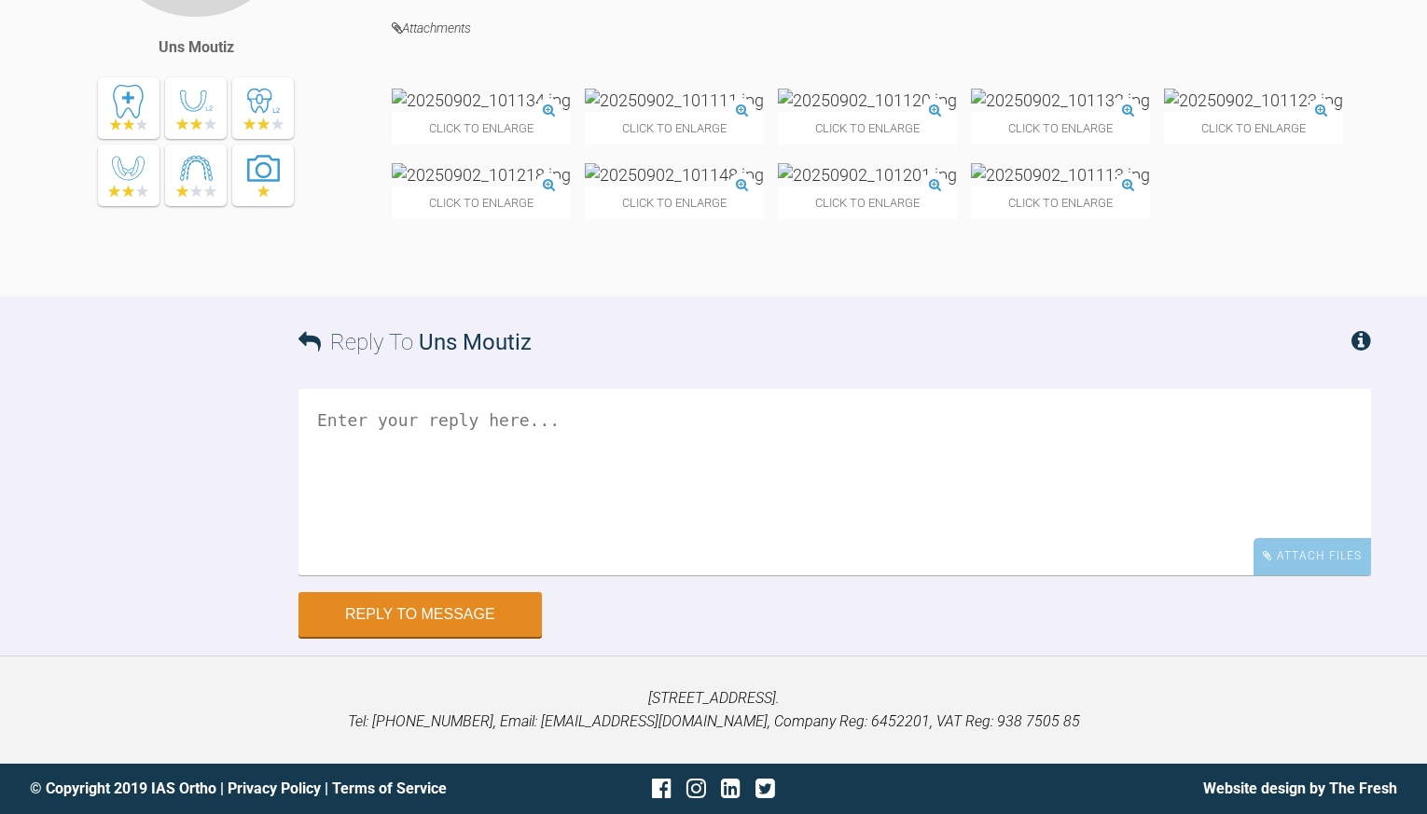
click at [367, 451] on textarea at bounding box center [834, 482] width 1073 height 187
type textarea "should I carry on with RCOS in mn arch?"
click at [426, 630] on button "Reply to Message" at bounding box center [419, 616] width 243 height 45
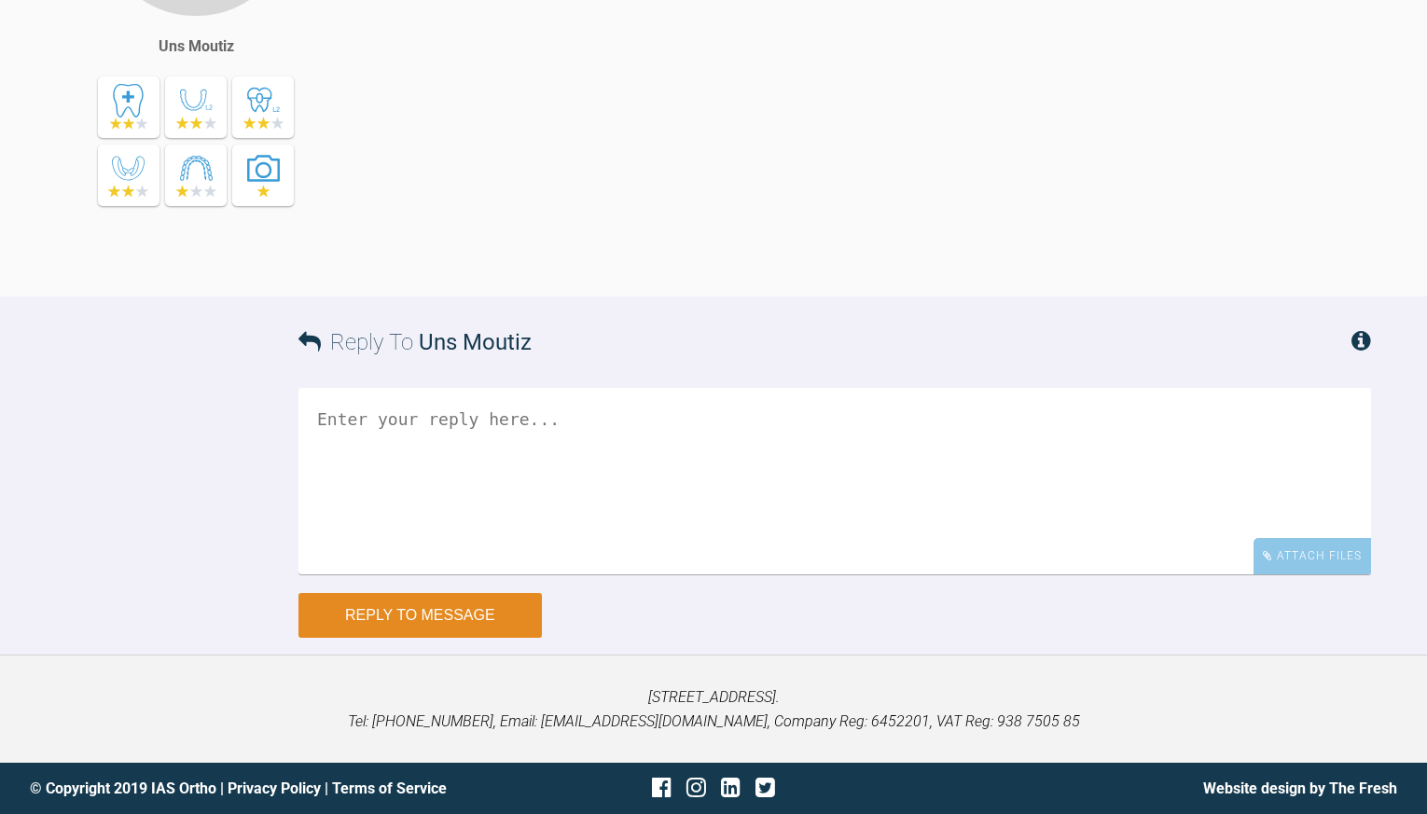
scroll to position [20385, 0]
